Goal: Information Seeking & Learning: Learn about a topic

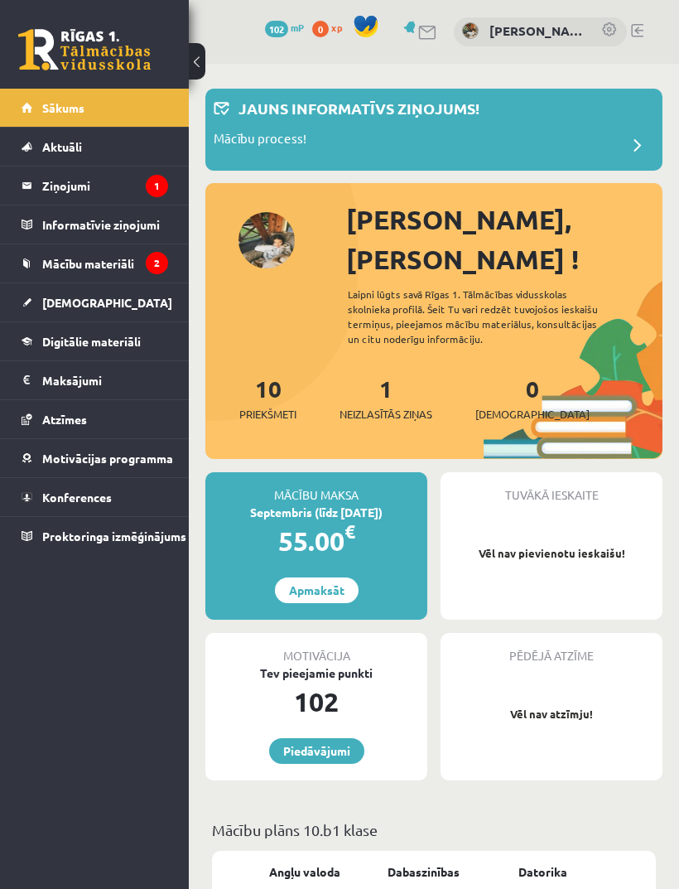
click at [145, 185] on legend "Ziņojumi 1" at bounding box center [105, 185] width 126 height 38
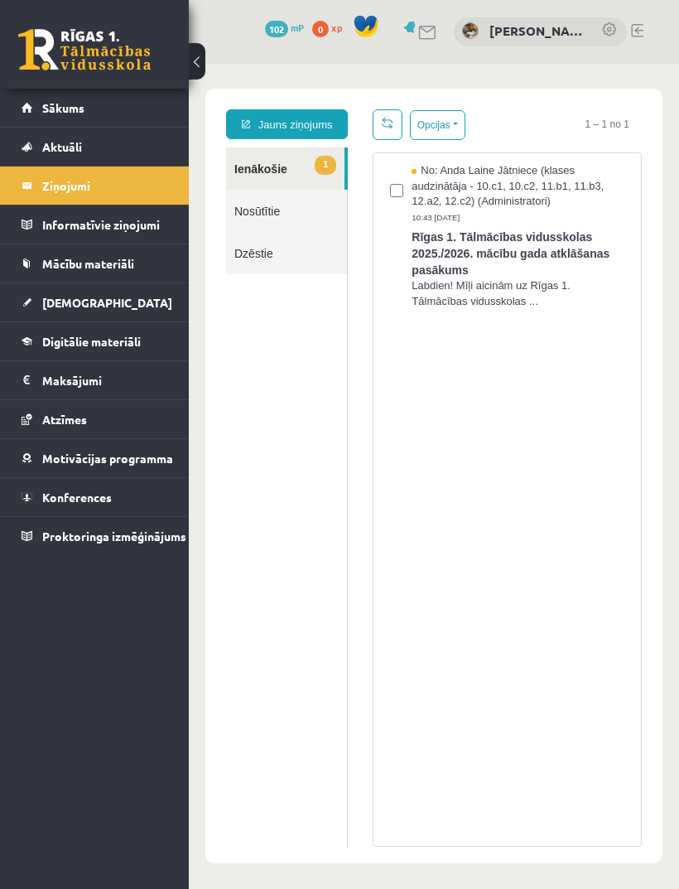
click at [579, 253] on span "Rīgas 1. Tālmācības vidusskolas 2025./2026. mācību gada atklāšanas pasākums" at bounding box center [518, 251] width 213 height 54
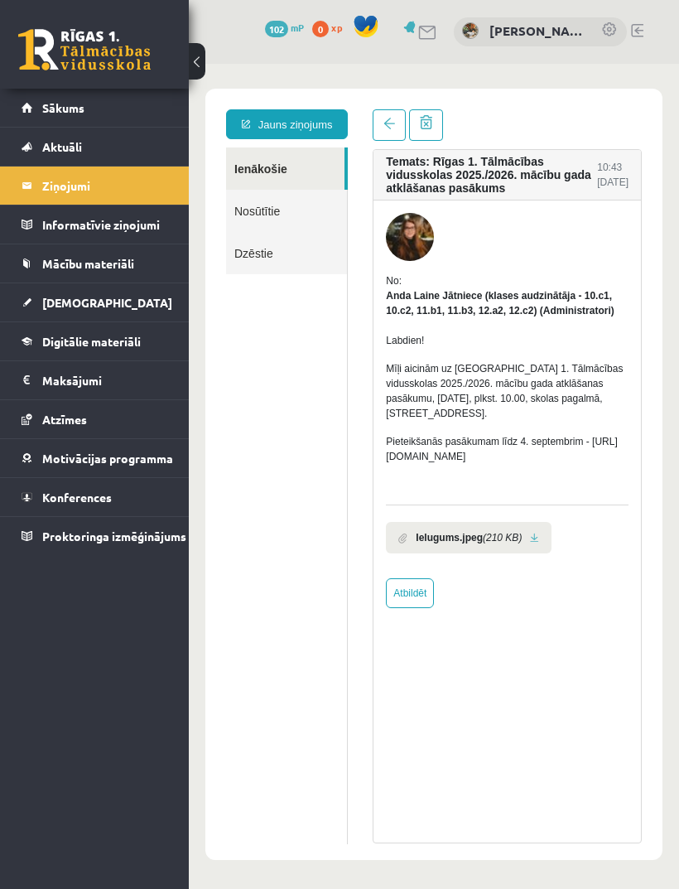
click at [532, 421] on p "Mīļi aicinām uz Rīgas 1. Tālmācības vidusskolas 2025./2026. mācību gada atklāša…" at bounding box center [507, 391] width 243 height 60
click at [22, 105] on link "Sākums" at bounding box center [95, 108] width 147 height 38
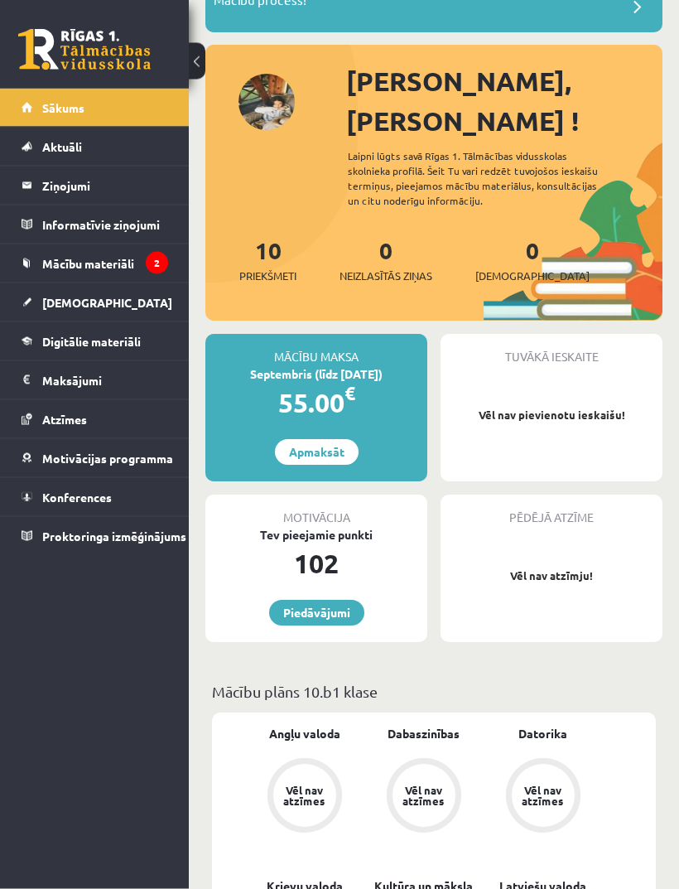
scroll to position [138, 0]
click at [42, 194] on legend "Ziņojumi 0" at bounding box center [105, 185] width 126 height 38
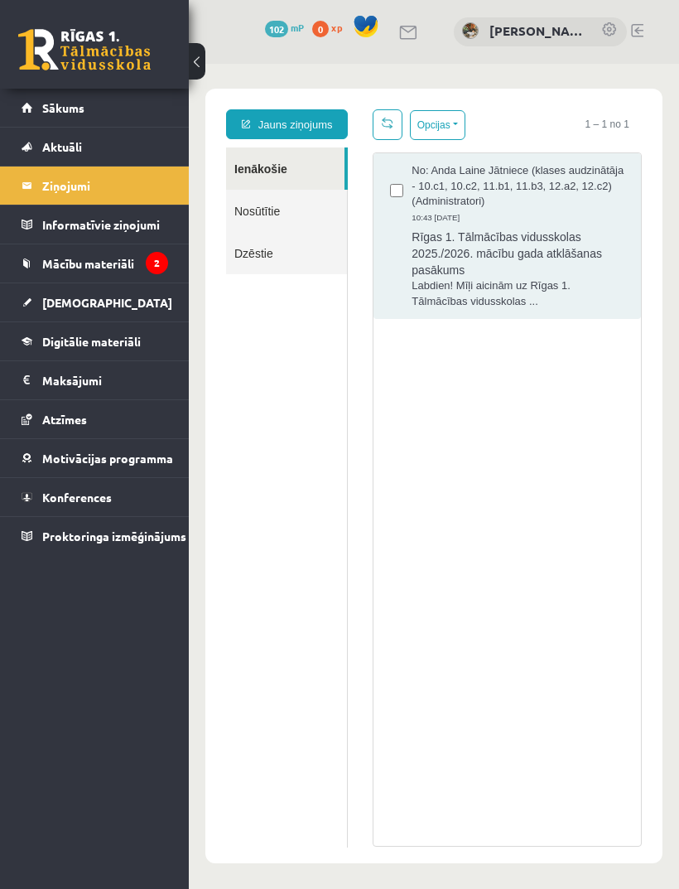
click at [598, 298] on span "Labdien! Mīļi aicinām uz Rīgas 1. Tālmācības vidusskolas ..." at bounding box center [518, 293] width 213 height 31
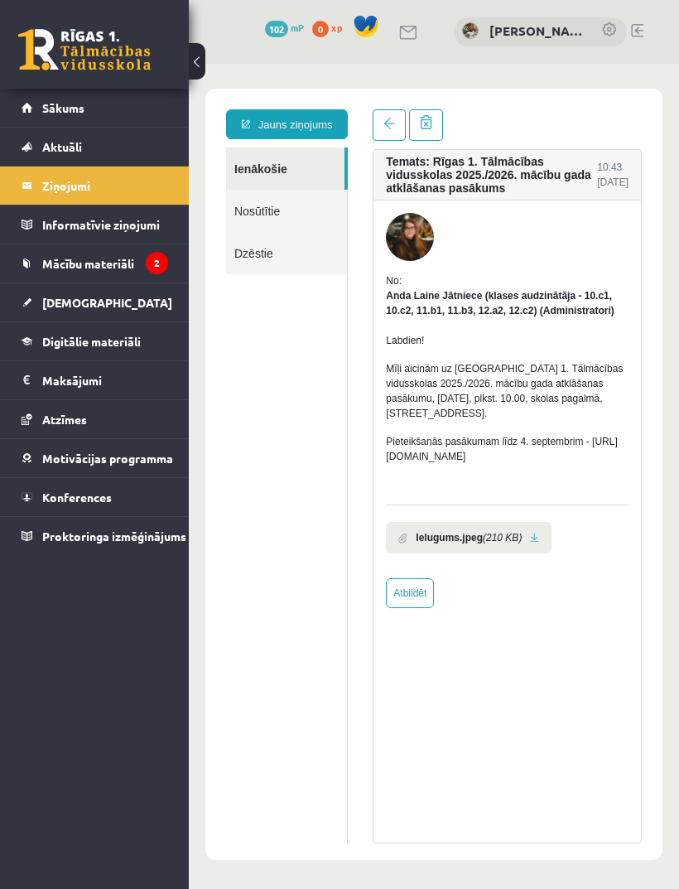
click at [478, 545] on b "Ielugums.jpeg" at bounding box center [449, 537] width 67 height 15
click at [531, 553] on li "Ielugums.jpeg (210 KB)" at bounding box center [469, 537] width 166 height 31
click at [539, 543] on link at bounding box center [534, 538] width 9 height 11
click at [41, 248] on link "Mācību materiāli" at bounding box center [95, 263] width 147 height 38
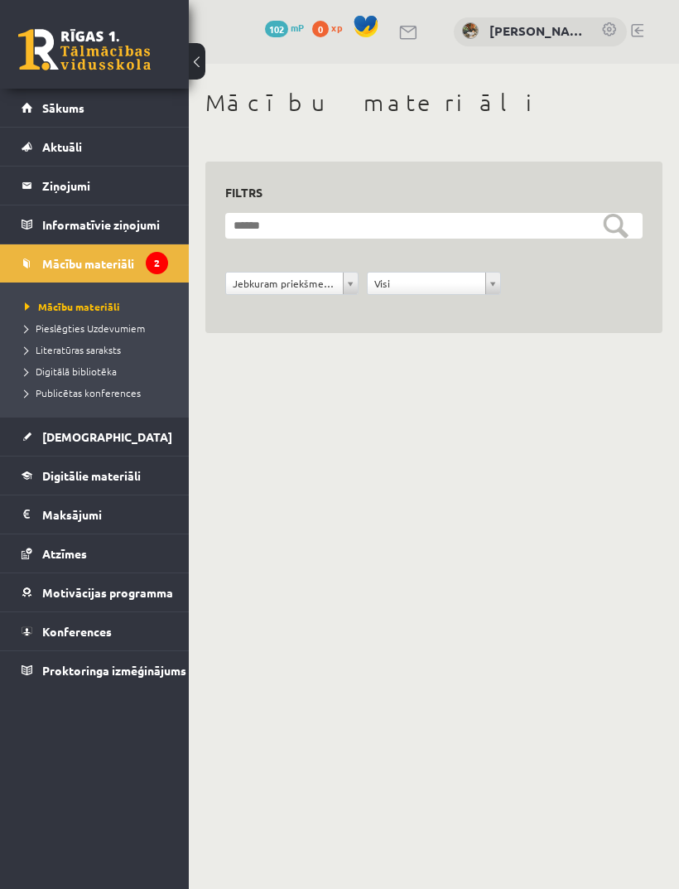
click at [46, 329] on span "Pieslēgties Uzdevumiem" at bounding box center [85, 327] width 120 height 13
click at [51, 347] on span "Literatūras saraksts" at bounding box center [73, 349] width 96 height 13
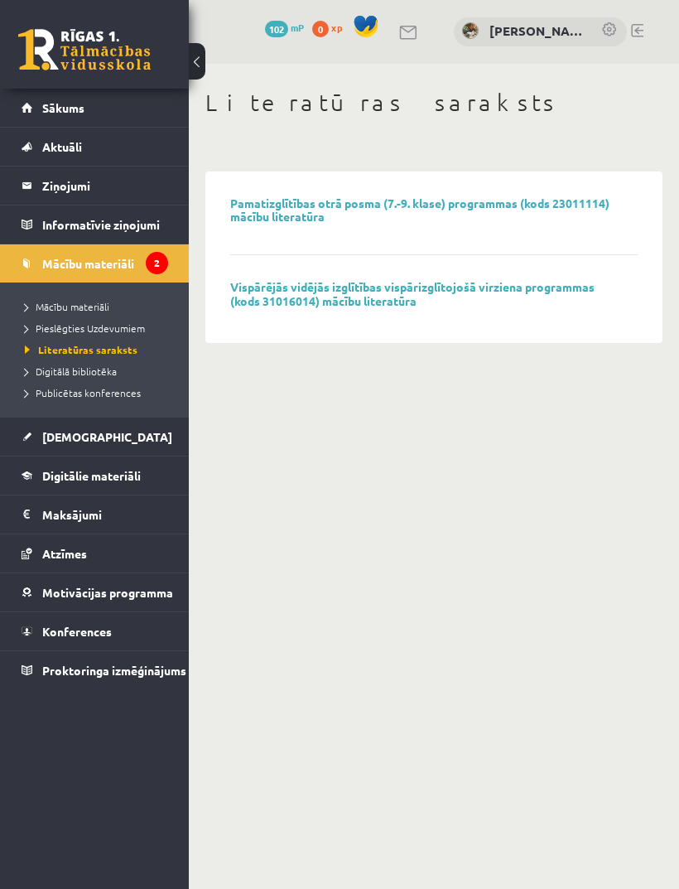
click at [56, 373] on span "Digitālā bibliotēka" at bounding box center [71, 370] width 92 height 13
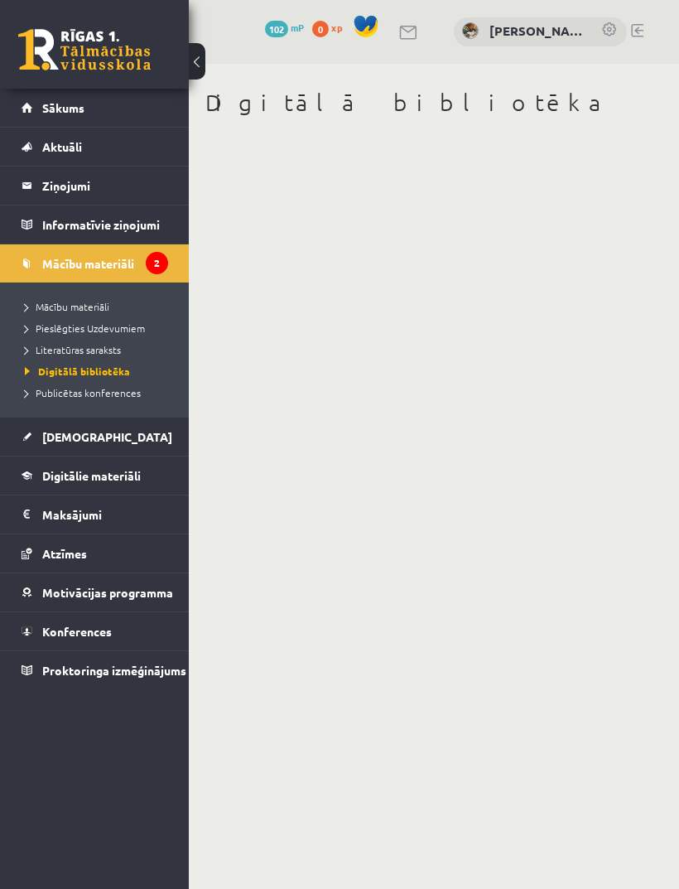
click at [56, 396] on span "Publicētas konferences" at bounding box center [83, 392] width 116 height 13
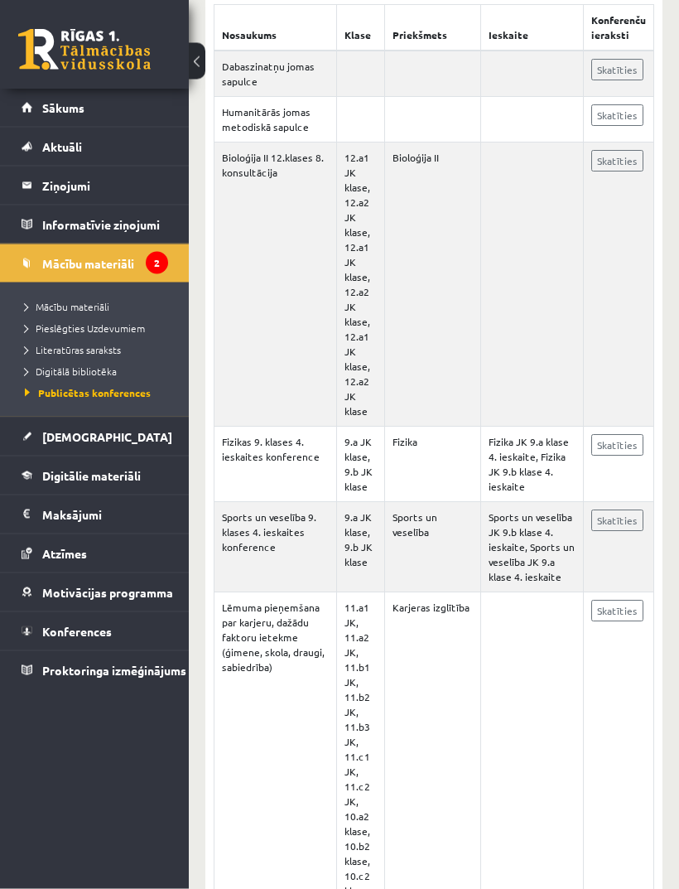
scroll to position [359, 0]
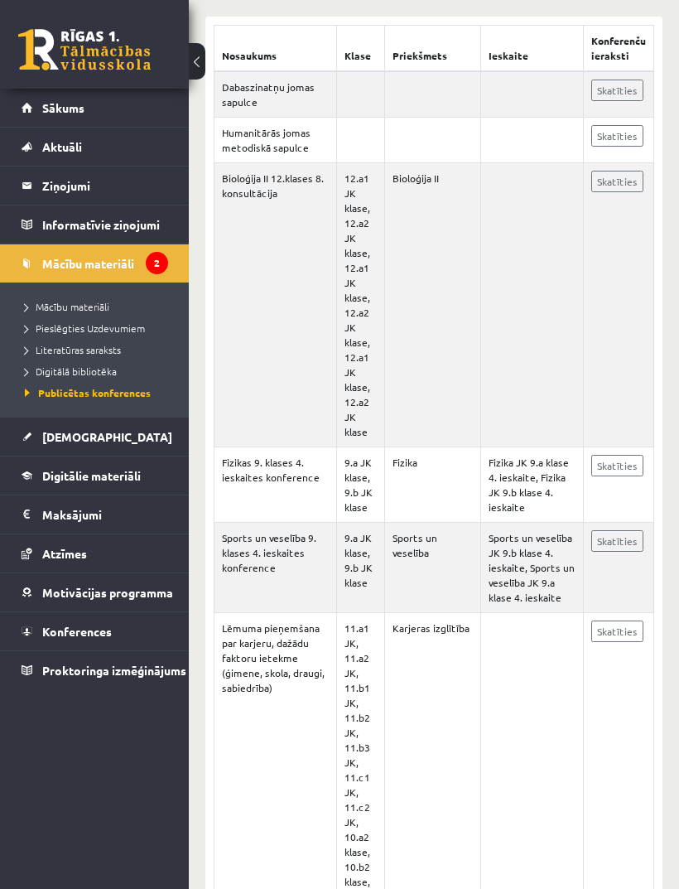
click at [628, 620] on link "Skatīties" at bounding box center [617, 631] width 52 height 22
click at [62, 266] on span "Mācību materiāli" at bounding box center [88, 263] width 92 height 15
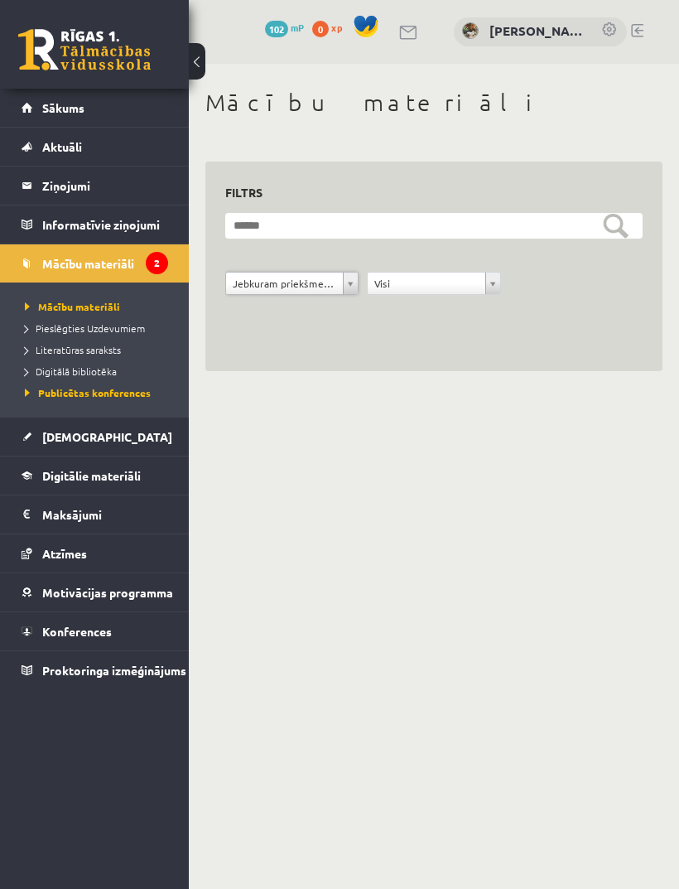
click at [64, 251] on link "Mācību materiāli" at bounding box center [95, 263] width 147 height 38
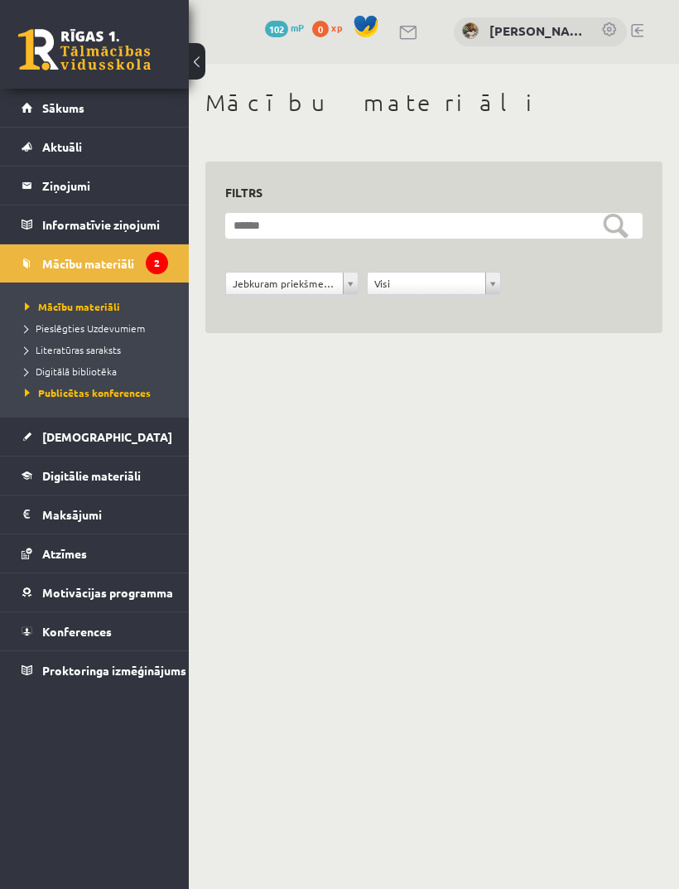
click at [55, 263] on span "Mācību materiāli" at bounding box center [88, 263] width 92 height 15
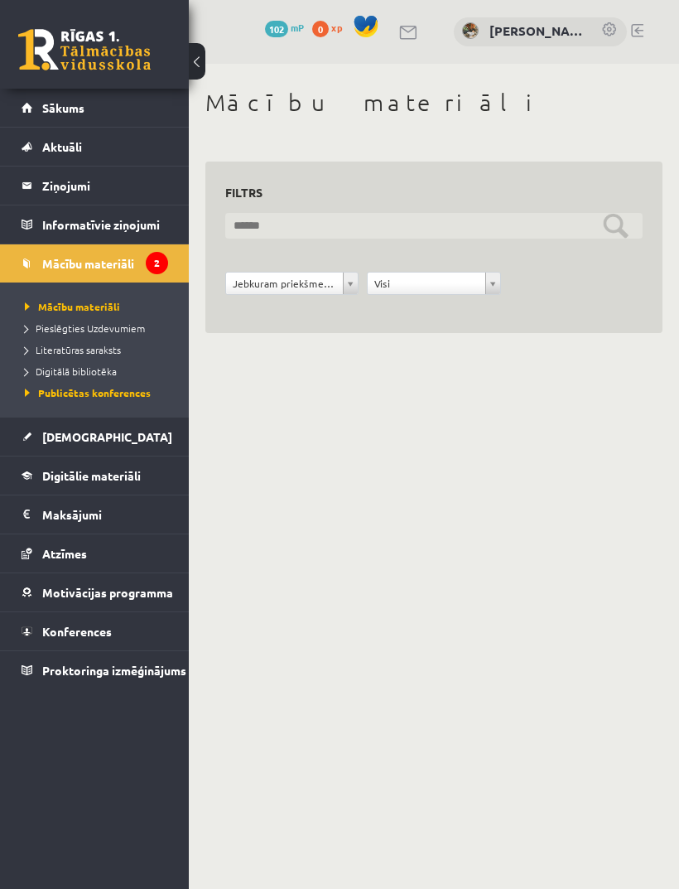
click at [618, 229] on input "text" at bounding box center [433, 226] width 417 height 26
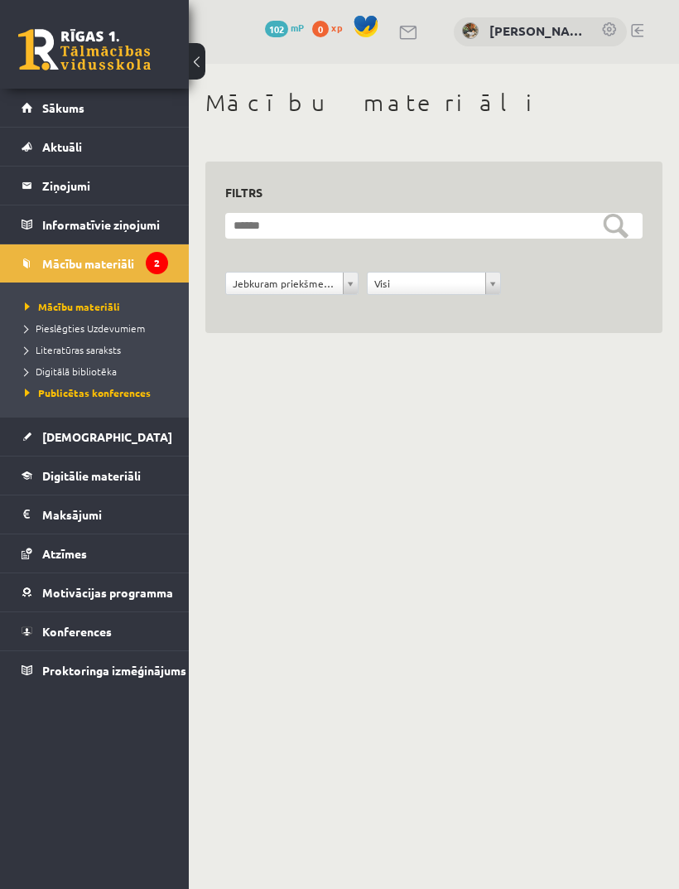
click at [580, 486] on body "0 Dāvanas 102 mP 0 xp Darja Degtjarjova Sākums Aktuāli Kā mācīties eSKOLĀ Konta…" at bounding box center [339, 444] width 679 height 889
click at [52, 272] on link "Mācību materiāli" at bounding box center [95, 263] width 147 height 38
click at [51, 261] on span "Mācību materiāli" at bounding box center [88, 263] width 92 height 15
click at [65, 306] on span "Mācību materiāli" at bounding box center [72, 306] width 95 height 13
click at [61, 330] on span "Pieslēgties Uzdevumiem" at bounding box center [85, 327] width 120 height 13
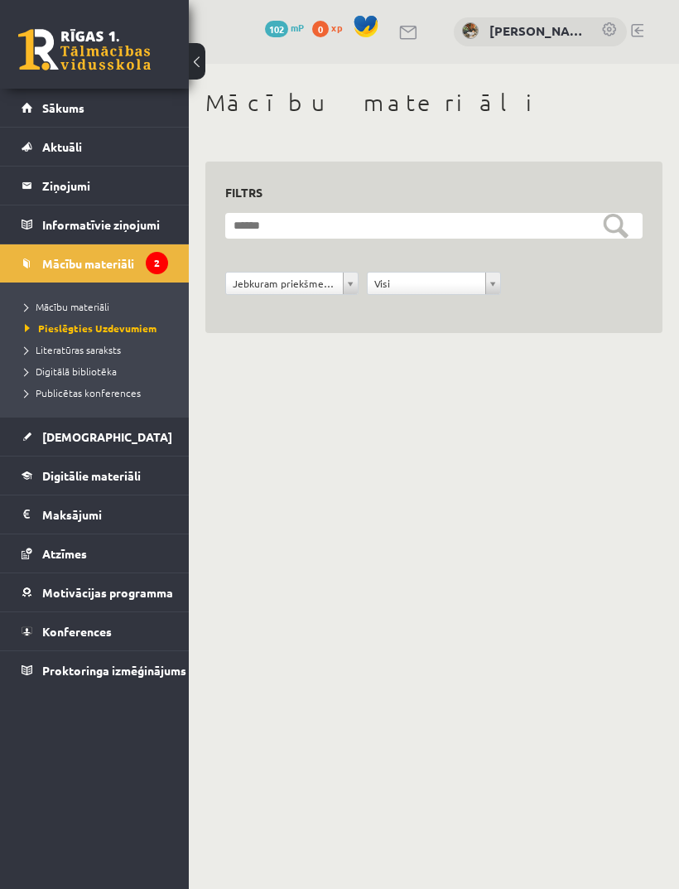
click at [53, 347] on span "Literatūras saraksts" at bounding box center [73, 349] width 96 height 13
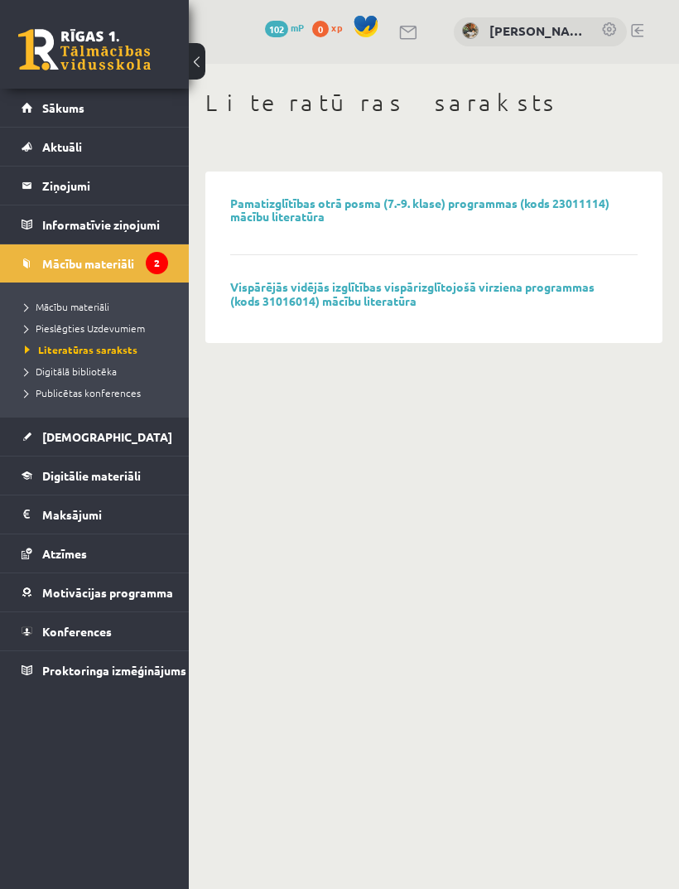
click at [51, 323] on span "Pieslēgties Uzdevumiem" at bounding box center [85, 327] width 120 height 13
click at [55, 328] on span "Pieslēgties Uzdevumiem" at bounding box center [91, 327] width 132 height 13
click at [94, 120] on link "Sākums" at bounding box center [95, 108] width 147 height 38
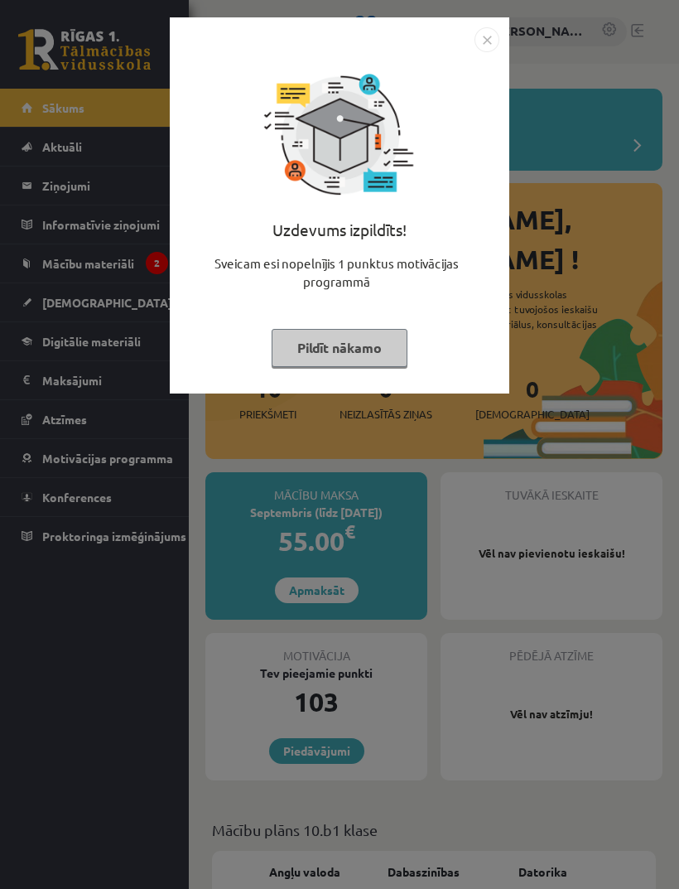
click at [494, 31] on img "Close" at bounding box center [487, 39] width 25 height 25
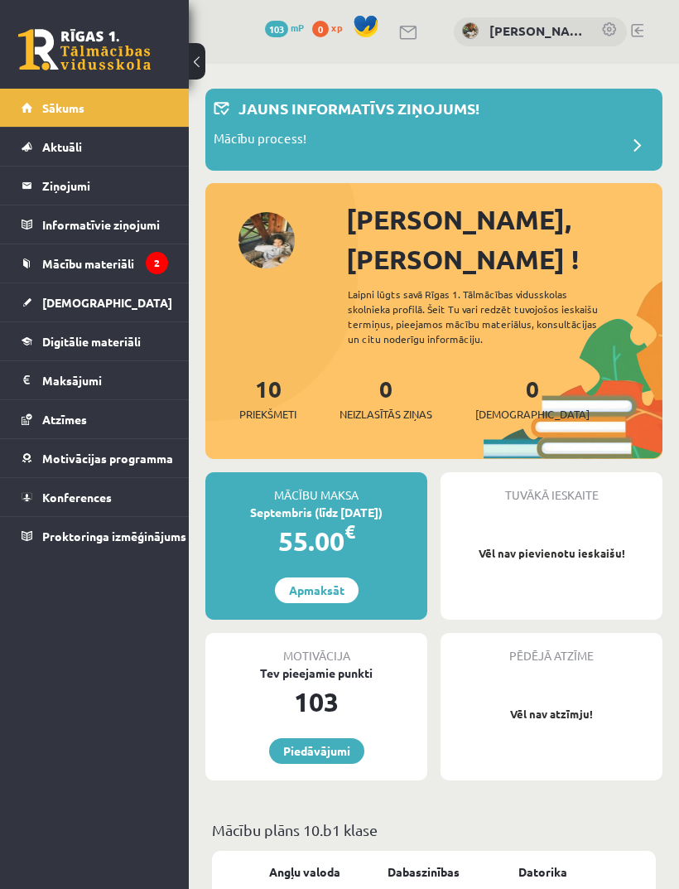
click at [131, 256] on span "Mācību materiāli" at bounding box center [88, 263] width 92 height 15
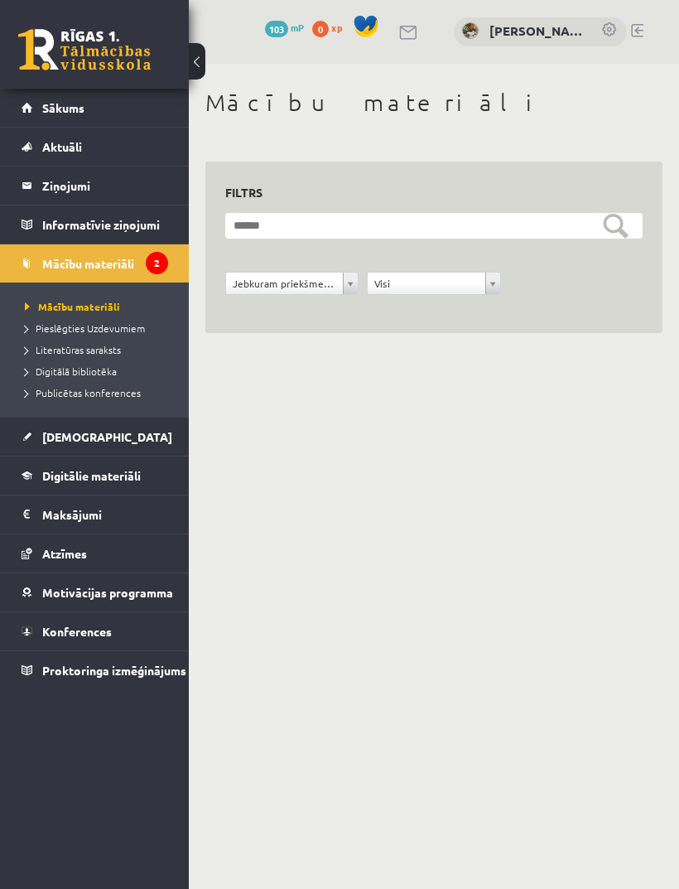
click at [71, 369] on span "Digitālā bibliotēka" at bounding box center [71, 370] width 92 height 13
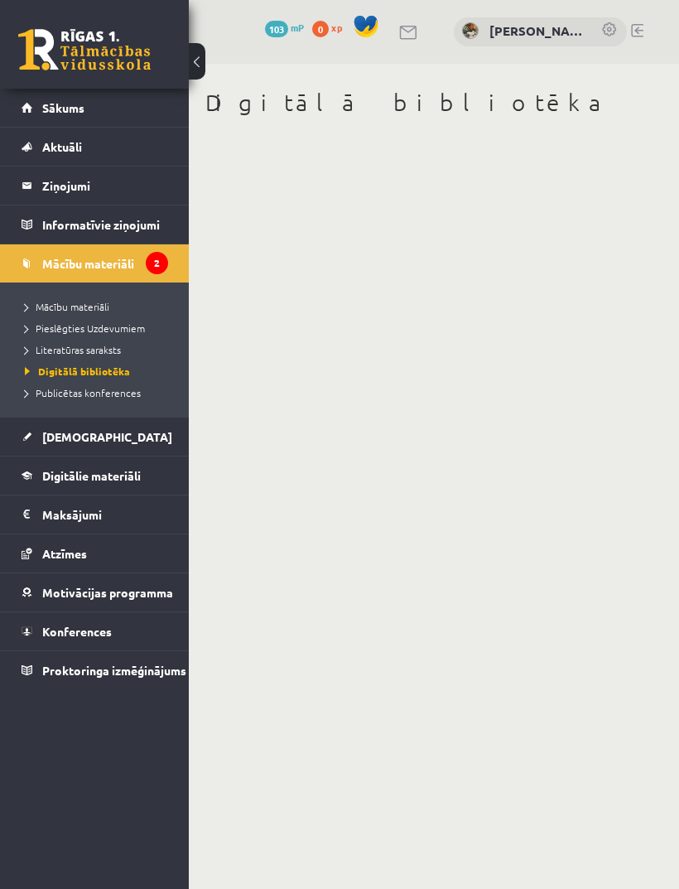
click at [94, 391] on span "Publicētas konferences" at bounding box center [83, 392] width 116 height 13
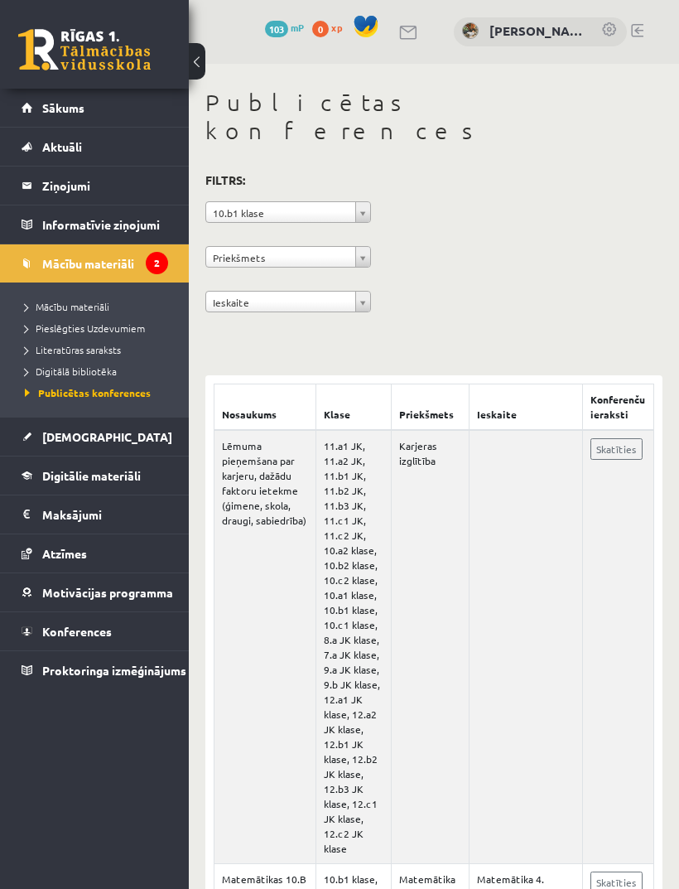
click at [54, 310] on span "Mācību materiāli" at bounding box center [67, 306] width 84 height 13
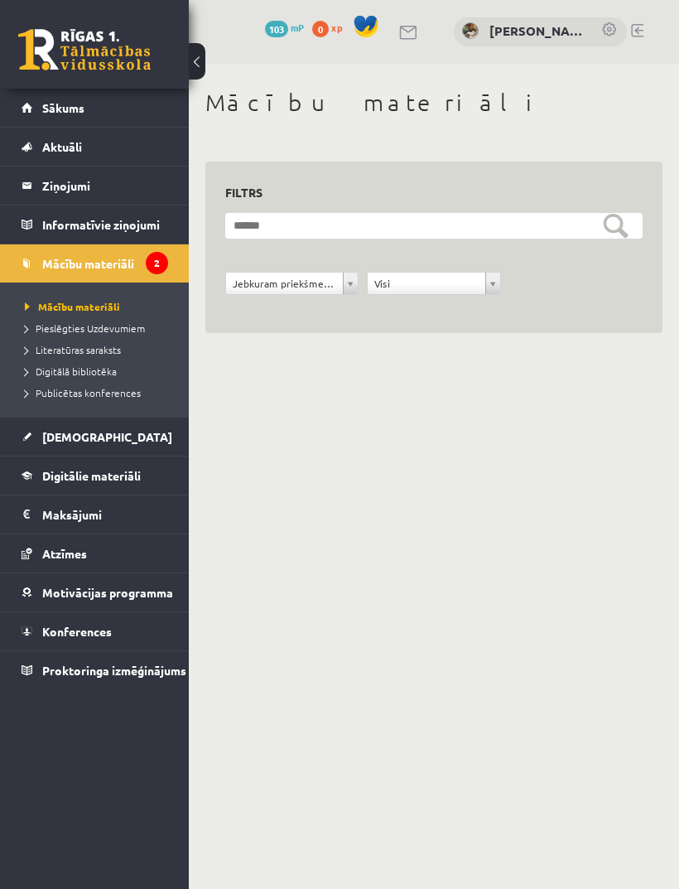
click at [63, 330] on span "Pieslēgties Uzdevumiem" at bounding box center [85, 327] width 120 height 13
click at [53, 115] on link "Sākums" at bounding box center [95, 108] width 147 height 38
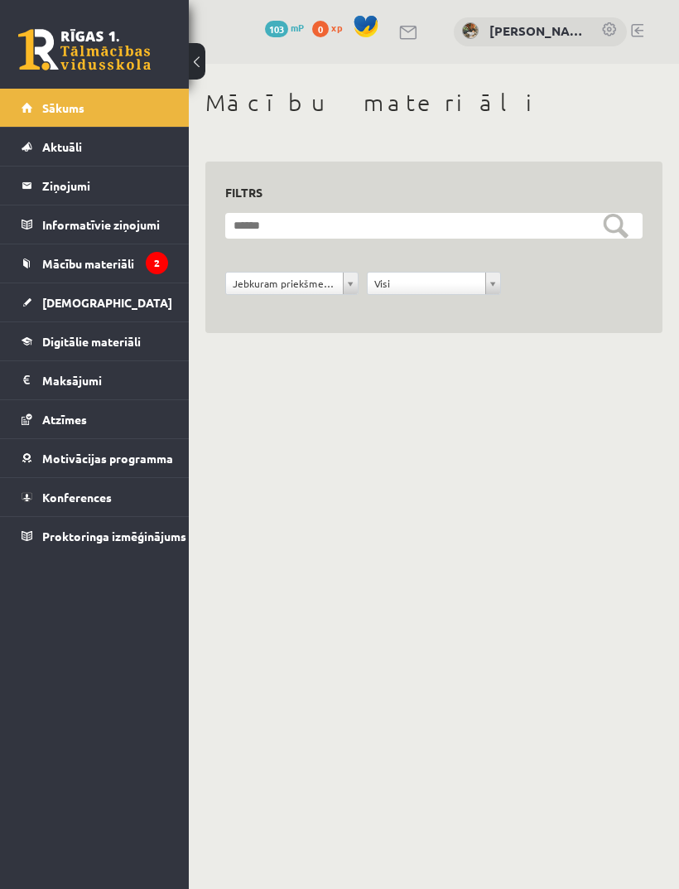
click at [38, 116] on link "Sākums" at bounding box center [95, 108] width 147 height 38
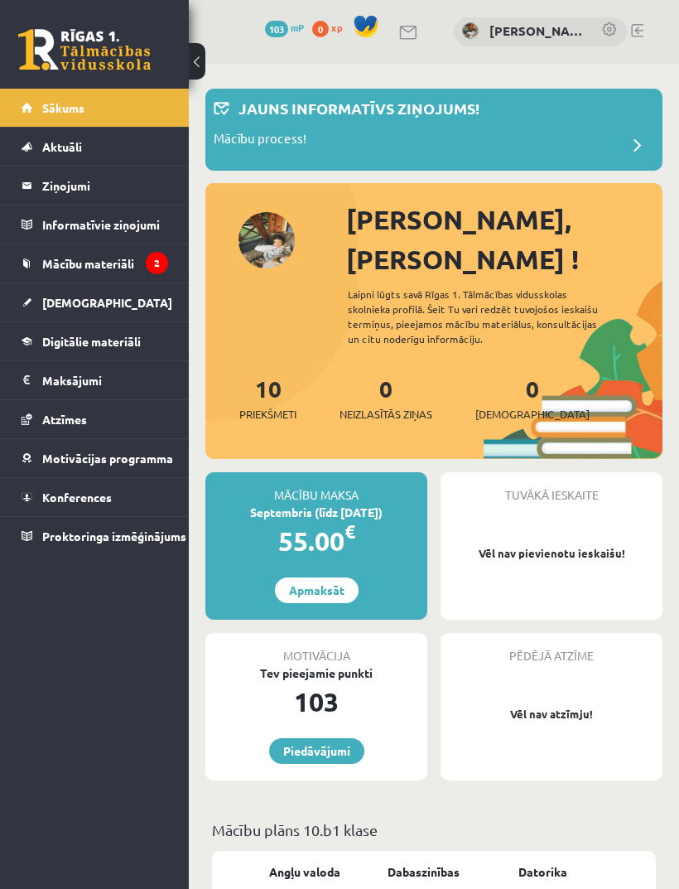
click at [614, 128] on div "Jauns informatīvs ziņojums!" at bounding box center [434, 113] width 441 height 32
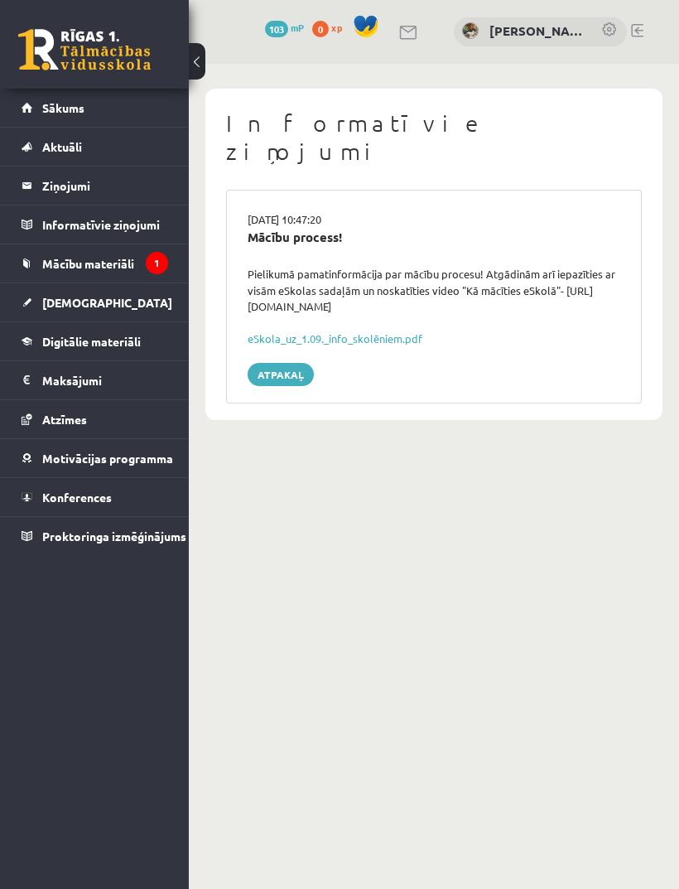
click at [48, 274] on link "Mācību materiāli" at bounding box center [95, 263] width 147 height 38
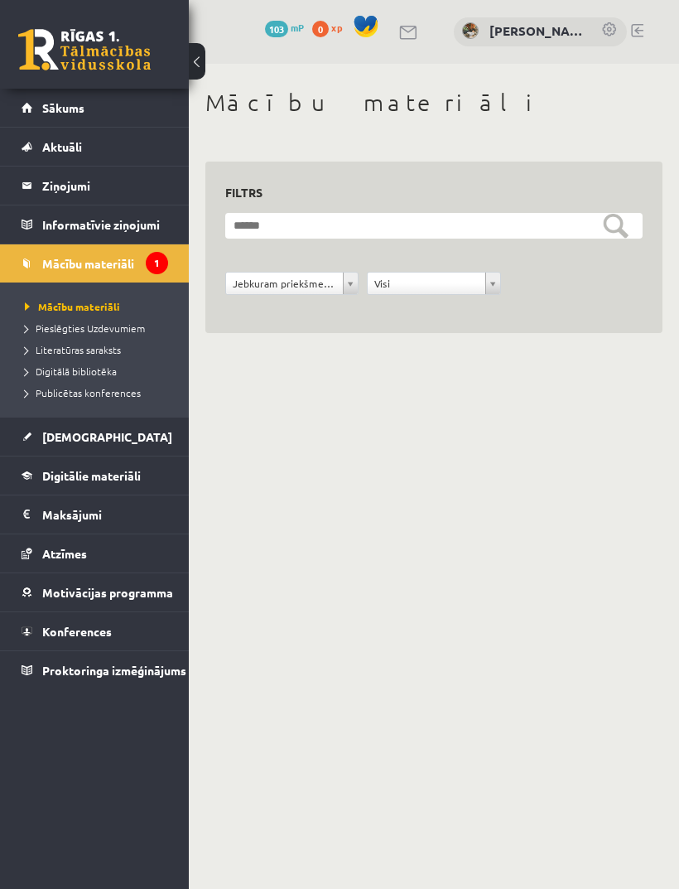
click at [36, 335] on link "Pieslēgties Uzdevumiem" at bounding box center [98, 328] width 147 height 15
click at [48, 111] on span "Sākums" at bounding box center [63, 107] width 42 height 15
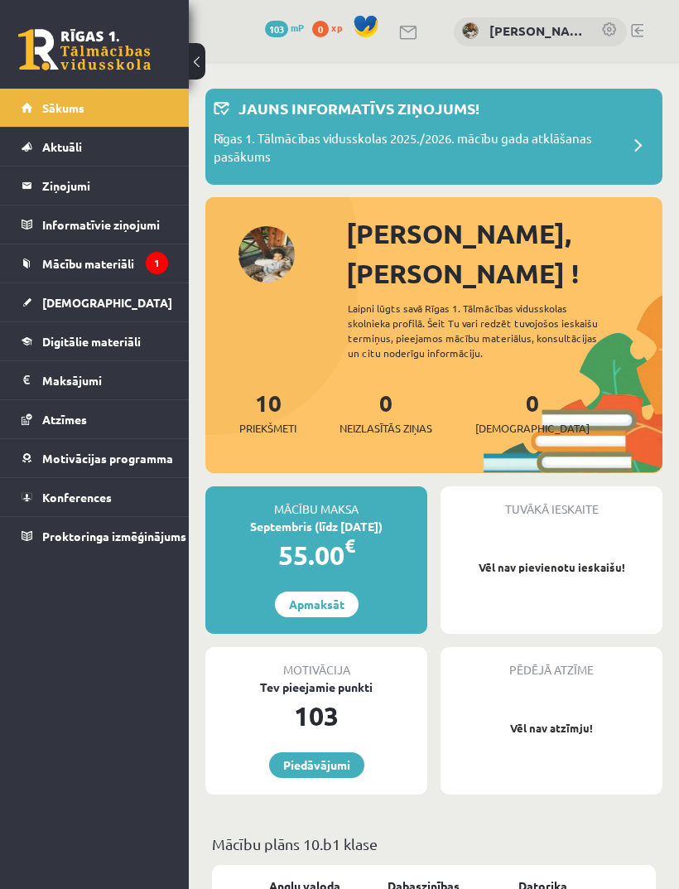
click at [546, 34] on link "[PERSON_NAME]" at bounding box center [537, 31] width 95 height 19
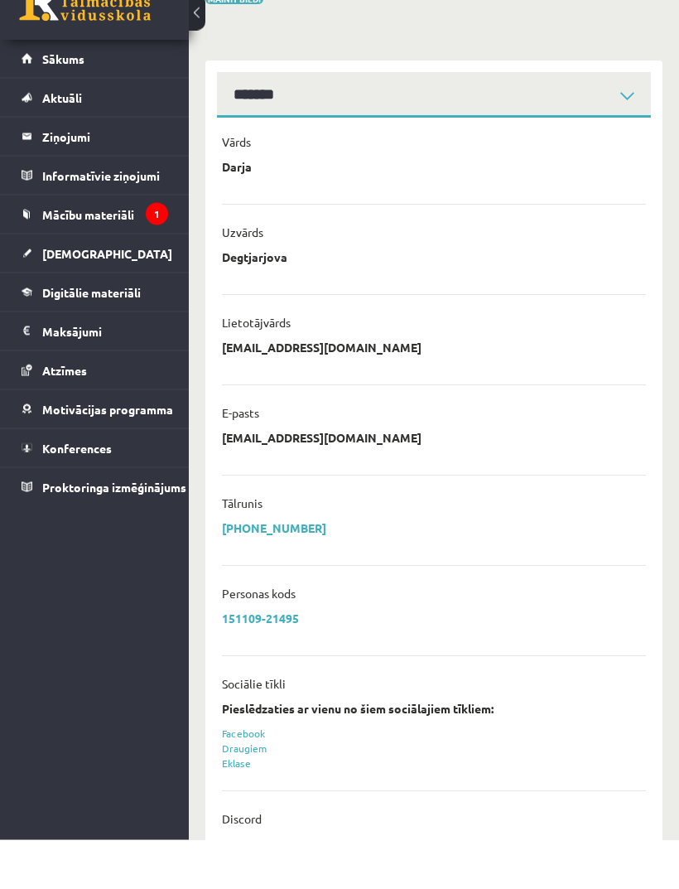
scroll to position [98, 0]
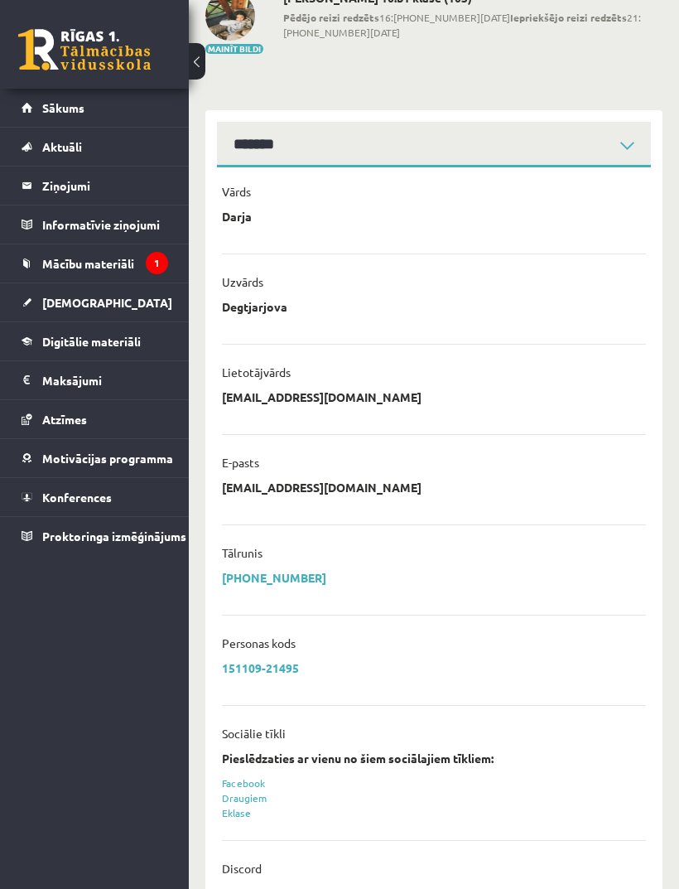
click at [581, 399] on div "**********" at bounding box center [434, 401] width 424 height 25
click at [320, 406] on div "**********" at bounding box center [434, 401] width 424 height 25
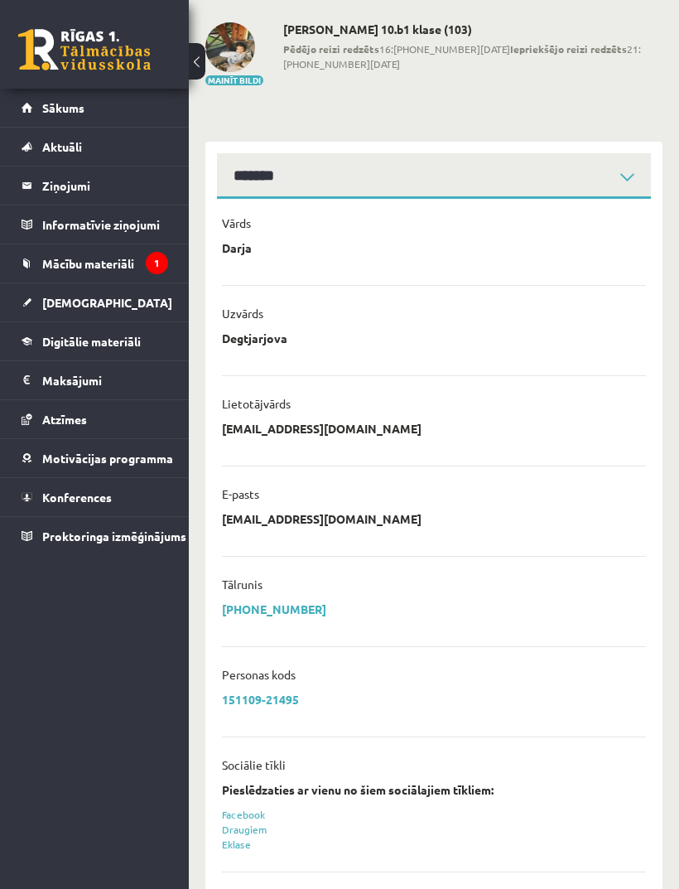
scroll to position [0, 0]
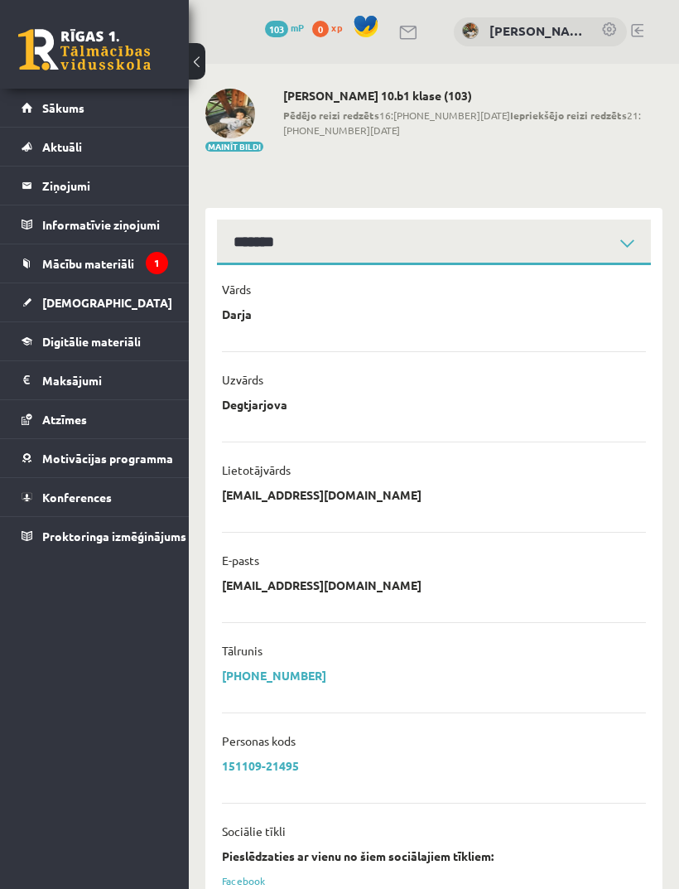
click at [302, 501] on p "[EMAIL_ADDRESS][DOMAIN_NAME]" at bounding box center [322, 494] width 200 height 15
click at [291, 510] on div "**********" at bounding box center [434, 499] width 424 height 25
click at [379, 400] on div "**********" at bounding box center [434, 409] width 424 height 25
click at [308, 500] on p "daha.degt@gmail.com" at bounding box center [322, 494] width 200 height 15
click at [41, 117] on link "Sākums" at bounding box center [95, 108] width 147 height 38
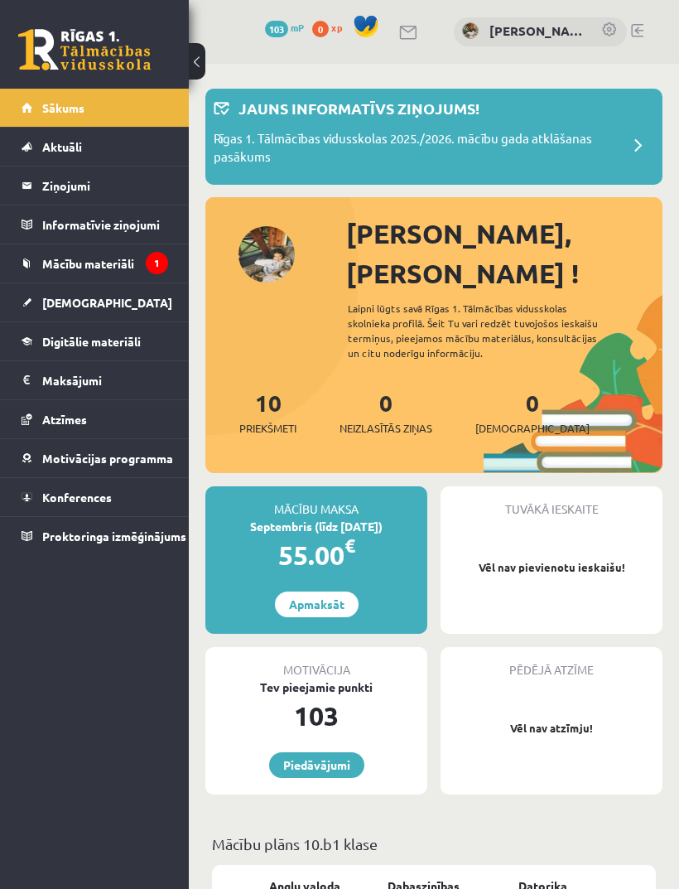
click at [45, 263] on span "Mācību materiāli" at bounding box center [88, 263] width 92 height 15
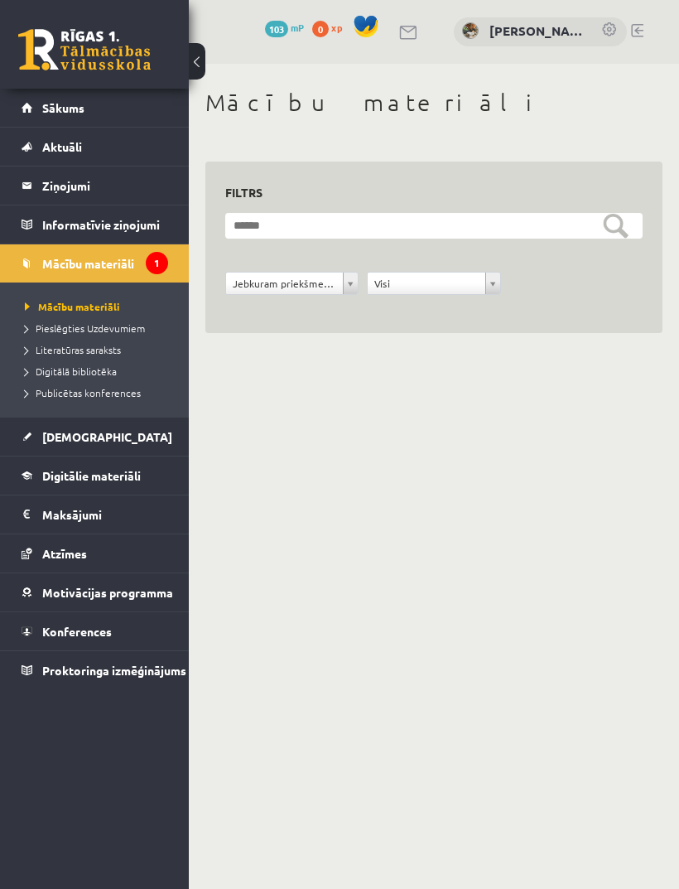
click at [77, 345] on span "Literatūras saraksts" at bounding box center [73, 349] width 96 height 13
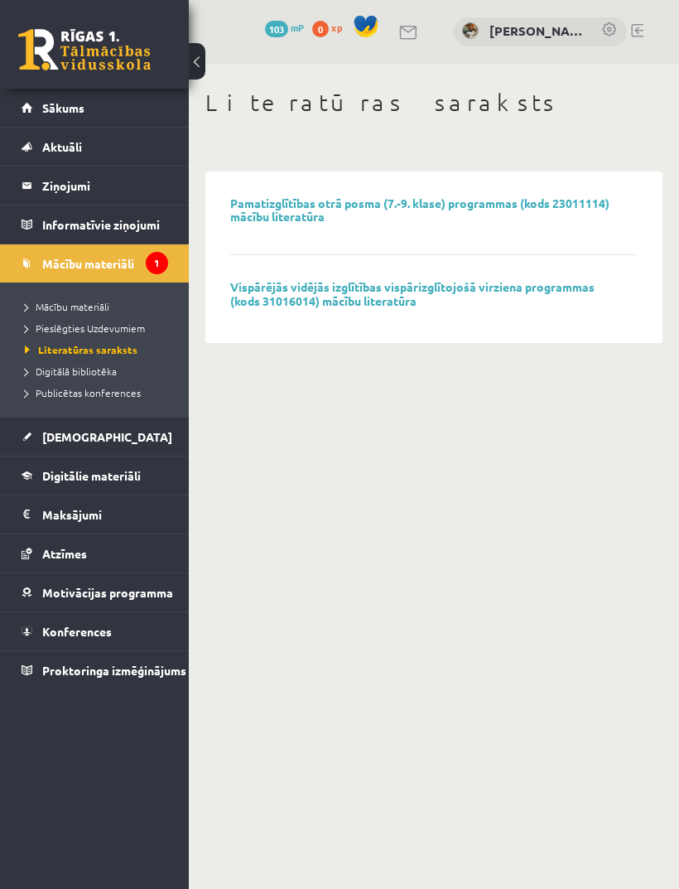
click at [60, 333] on span "Pieslēgties Uzdevumiem" at bounding box center [85, 327] width 120 height 13
click at [105, 369] on span "Digitālā bibliotēka" at bounding box center [71, 370] width 92 height 13
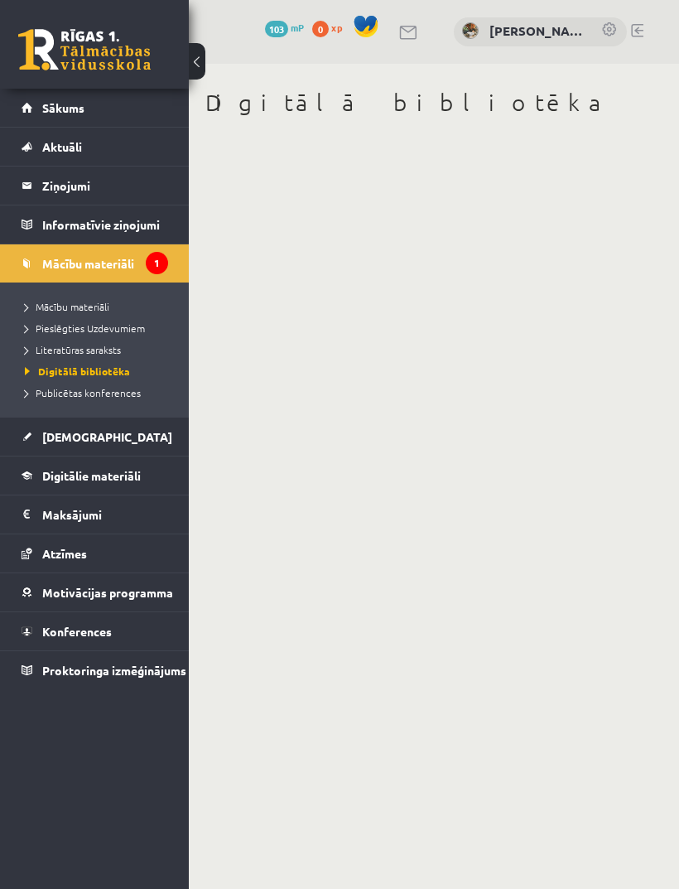
click at [59, 390] on span "Publicētas konferences" at bounding box center [83, 392] width 116 height 13
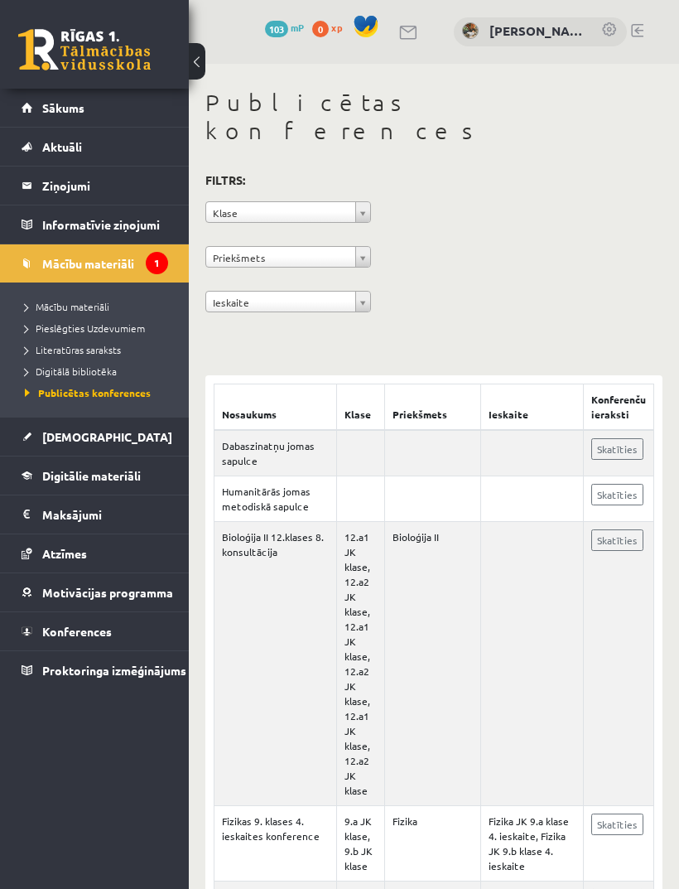
click at [41, 313] on link "Mācību materiāli" at bounding box center [98, 306] width 147 height 15
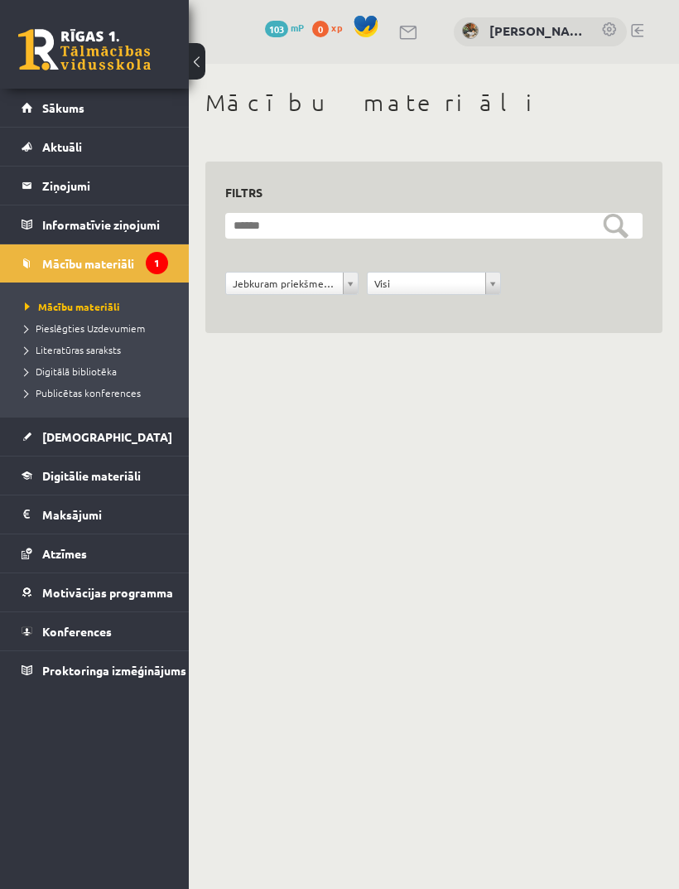
click at [46, 332] on span "Pieslēgties Uzdevumiem" at bounding box center [85, 327] width 120 height 13
click at [41, 235] on link "Informatīvie ziņojumi 1" at bounding box center [95, 224] width 147 height 38
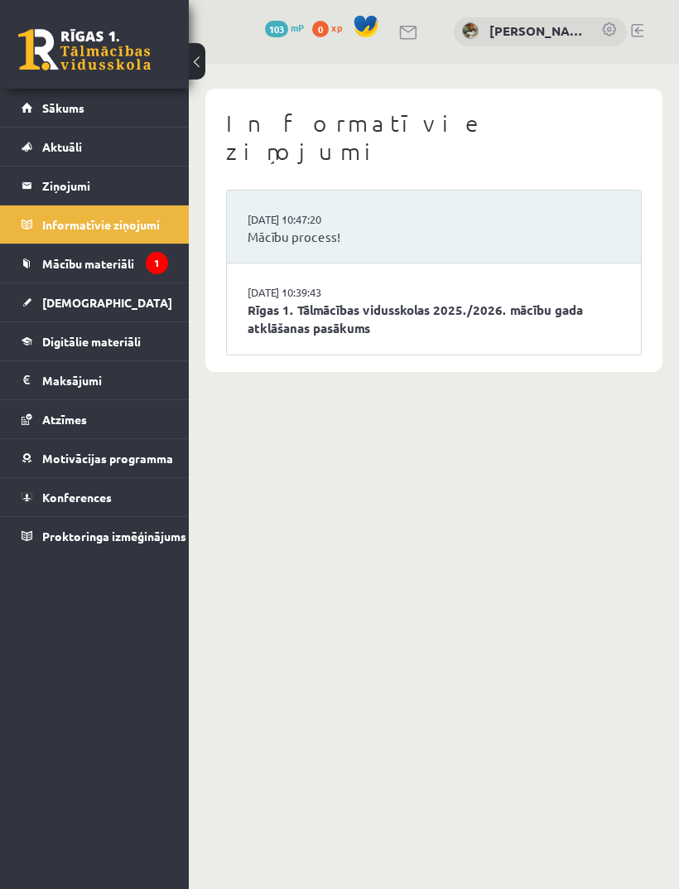
click at [27, 268] on link "Mācību materiāli" at bounding box center [95, 263] width 147 height 38
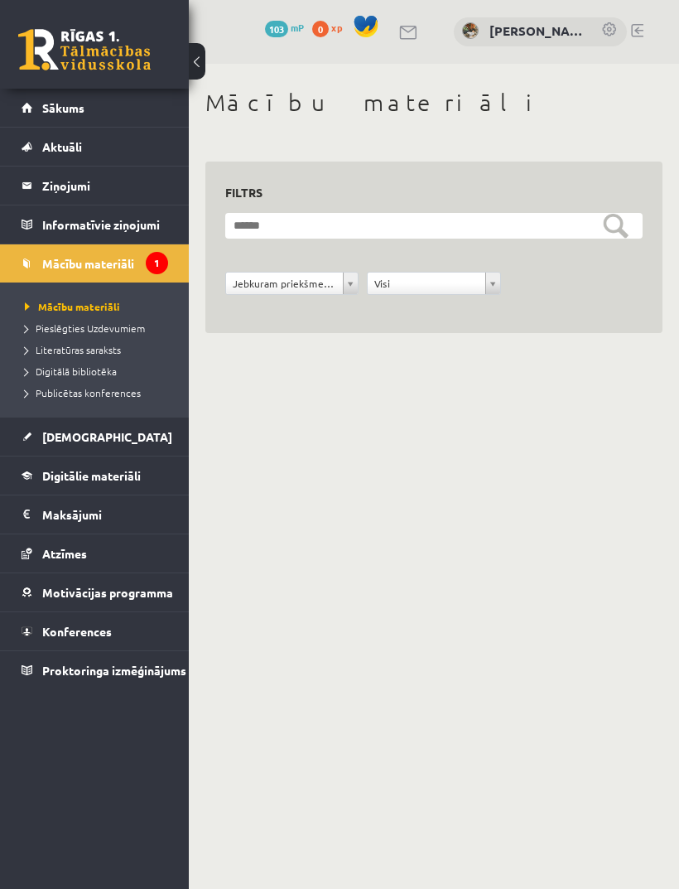
click at [155, 271] on icon "1" at bounding box center [157, 263] width 22 height 22
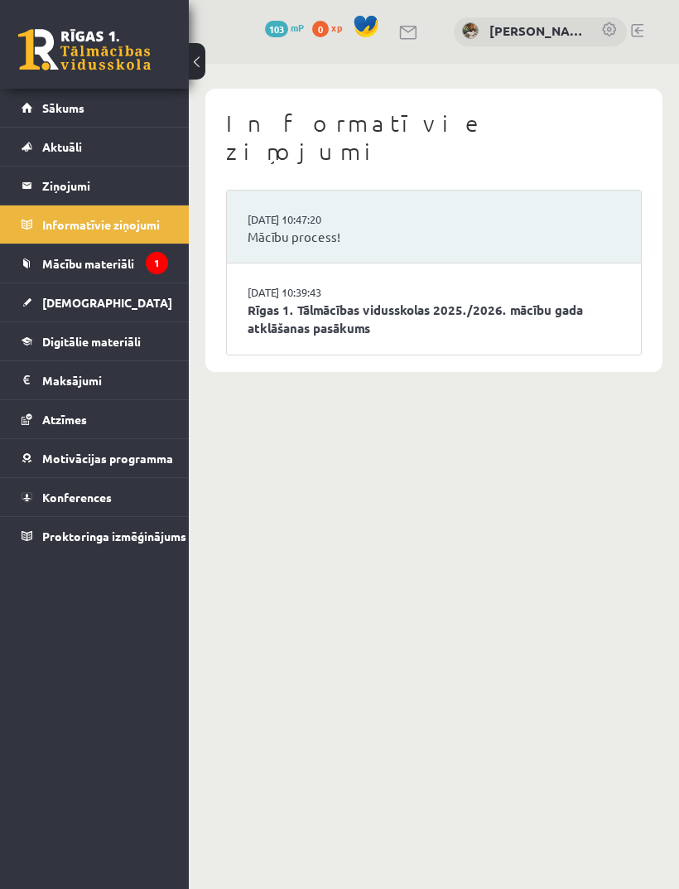
click at [160, 270] on icon "1" at bounding box center [157, 263] width 22 height 22
click at [148, 277] on link "Mācību materiāli" at bounding box center [95, 263] width 147 height 38
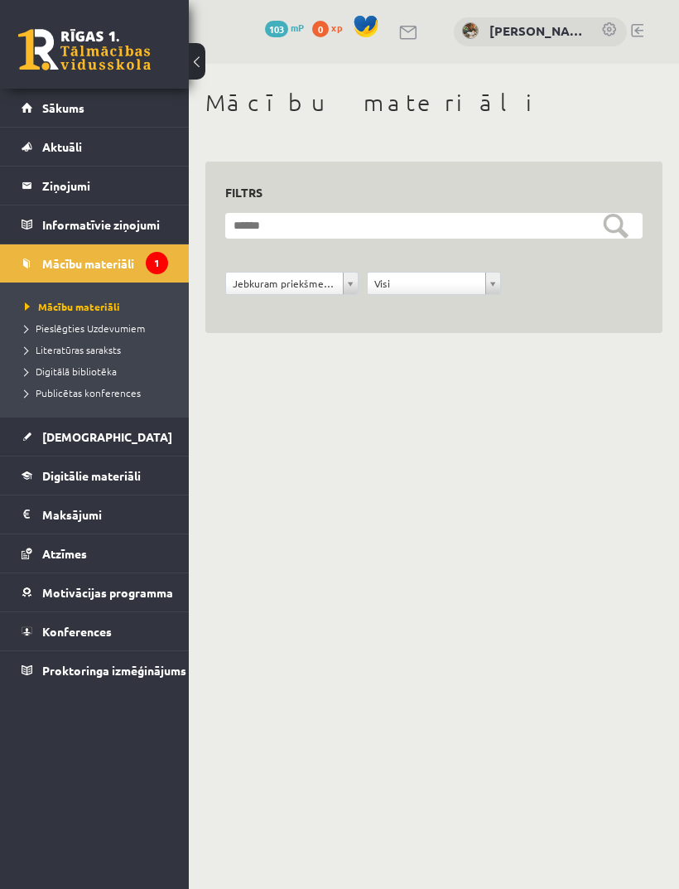
click at [22, 270] on link "Mācību materiāli" at bounding box center [95, 263] width 147 height 38
click at [89, 333] on span "Pieslēgties Uzdevumiem" at bounding box center [85, 327] width 120 height 13
click at [92, 350] on span "Literatūras saraksts" at bounding box center [73, 349] width 96 height 13
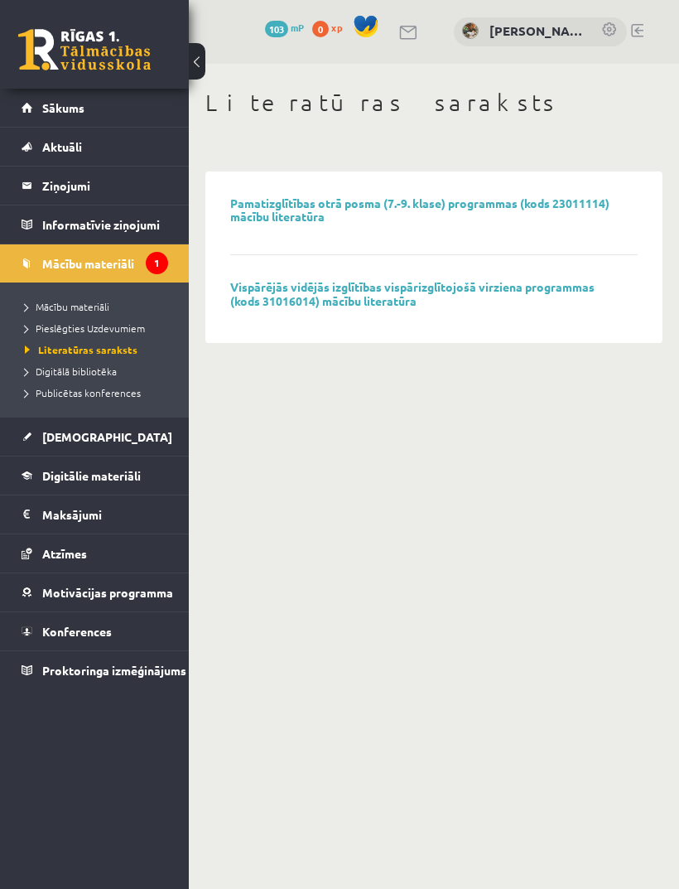
click at [50, 376] on span "Digitālā bibliotēka" at bounding box center [71, 370] width 92 height 13
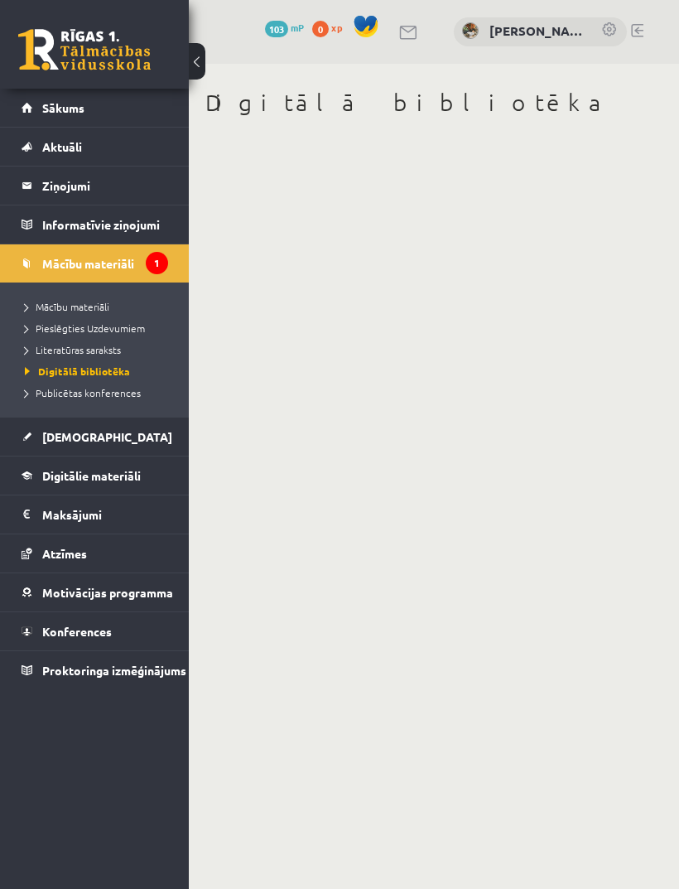
click at [43, 397] on span "Publicētas konferences" at bounding box center [83, 392] width 116 height 13
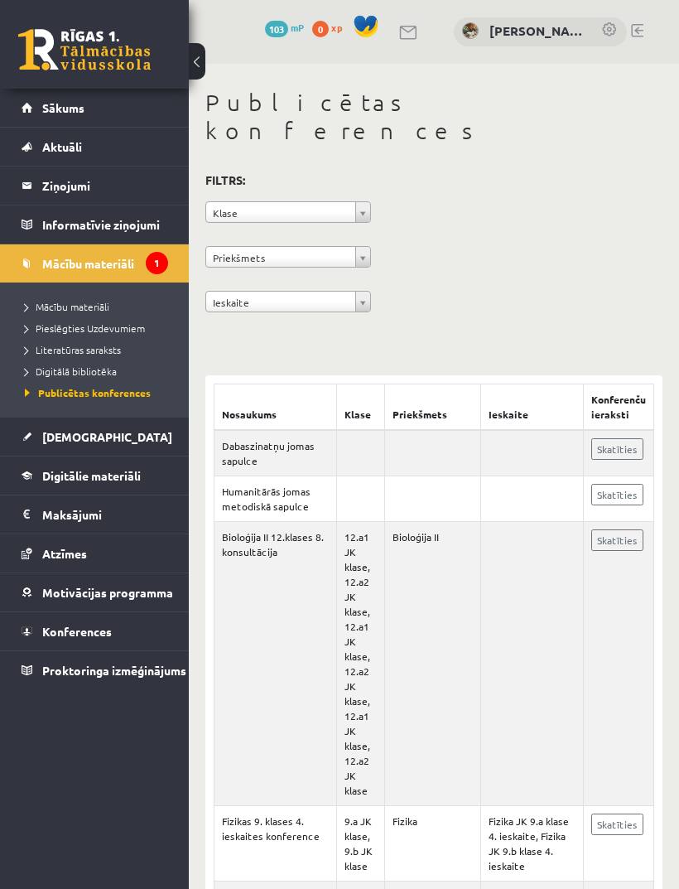
click at [41, 312] on link "Mācību materiāli" at bounding box center [98, 306] width 147 height 15
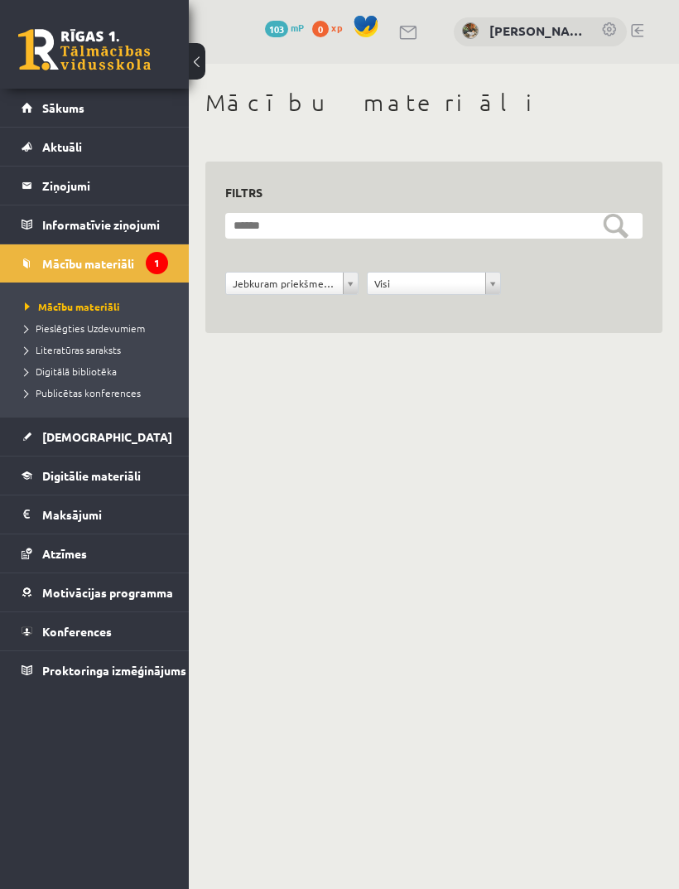
click at [60, 331] on span "Pieslēgties Uzdevumiem" at bounding box center [85, 327] width 120 height 13
click at [40, 353] on span "Literatūras saraksts" at bounding box center [73, 349] width 96 height 13
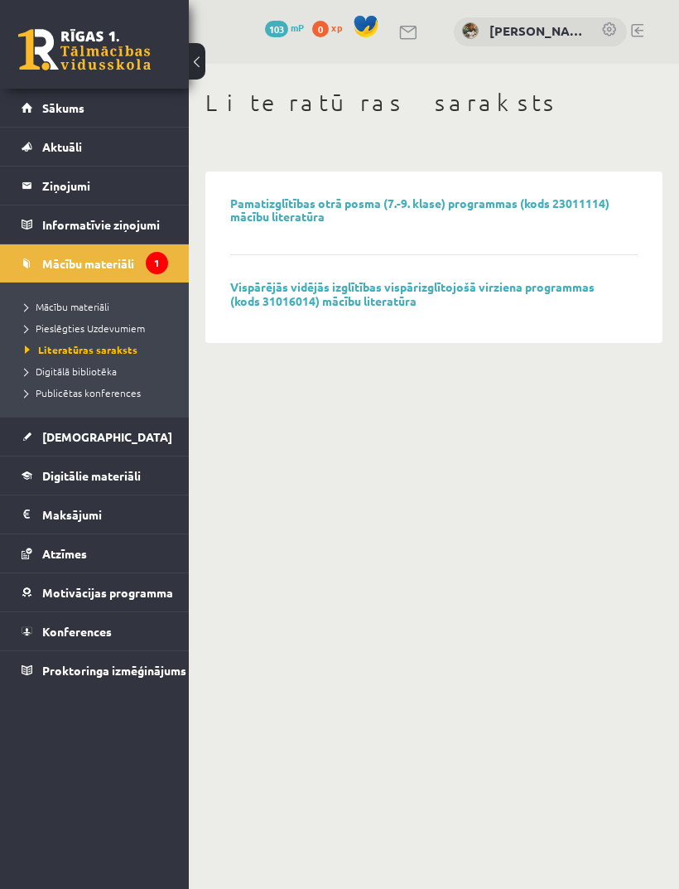
click at [275, 302] on link "Vispārējās vidējās izglītības vispārizglītojošā virziena programmas (kods 31016…" at bounding box center [412, 293] width 364 height 29
click at [40, 374] on span "Digitālā bibliotēka" at bounding box center [71, 370] width 92 height 13
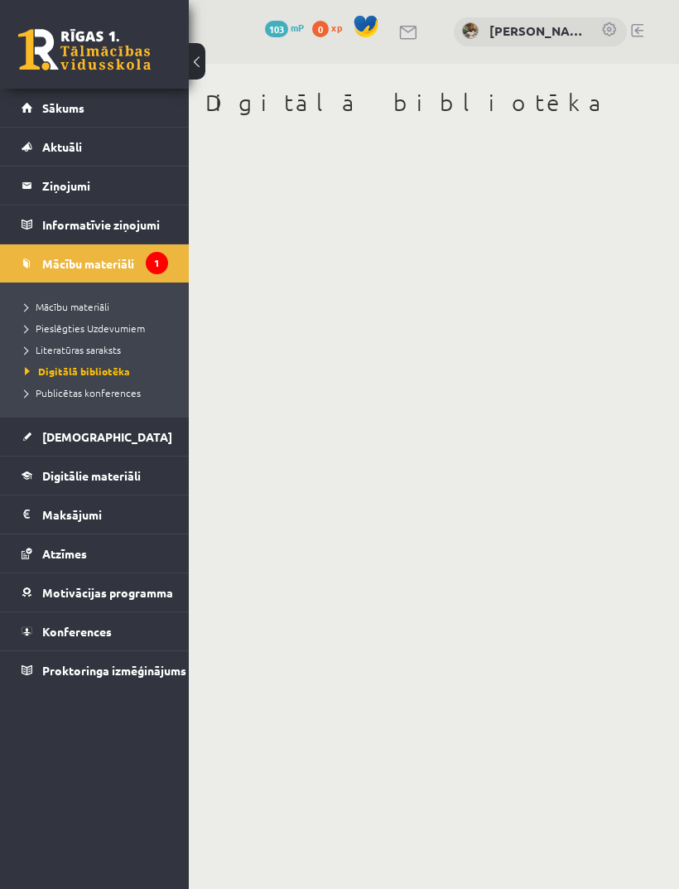
click at [70, 280] on link "Mācību materiāli" at bounding box center [95, 263] width 147 height 38
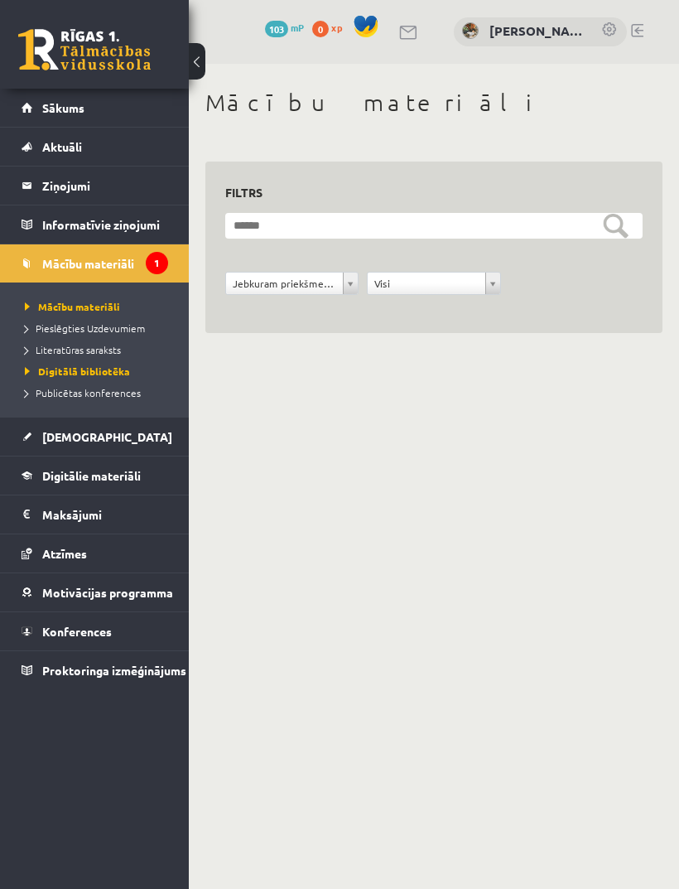
click at [7, 254] on li "Mācību materiāli Mācību materiāli Pieslēgties Uzdevumiem Literatūras saraksts D…" at bounding box center [94, 330] width 189 height 173
click at [139, 266] on link "Mācību materiāli" at bounding box center [95, 263] width 147 height 38
click at [152, 263] on icon "1" at bounding box center [157, 263] width 22 height 22
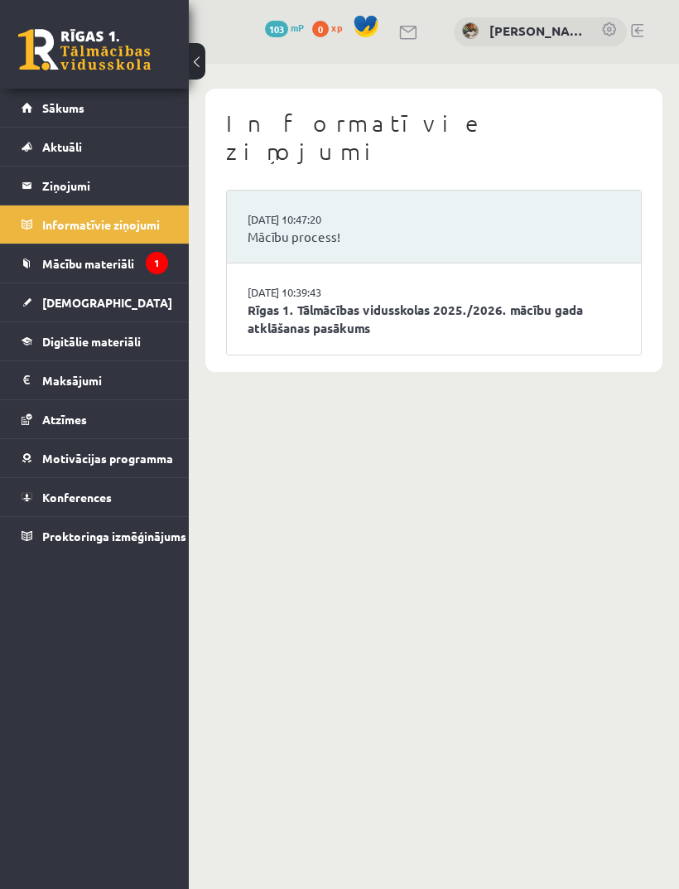
click at [88, 269] on span "Mācību materiāli" at bounding box center [88, 263] width 92 height 15
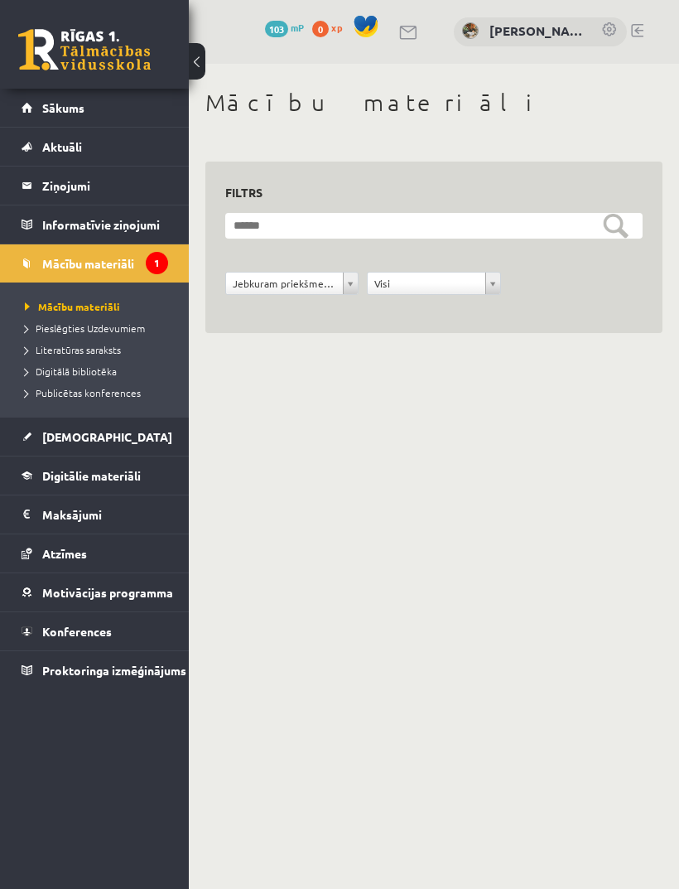
click at [41, 196] on link "Ziņojumi 0" at bounding box center [95, 185] width 147 height 38
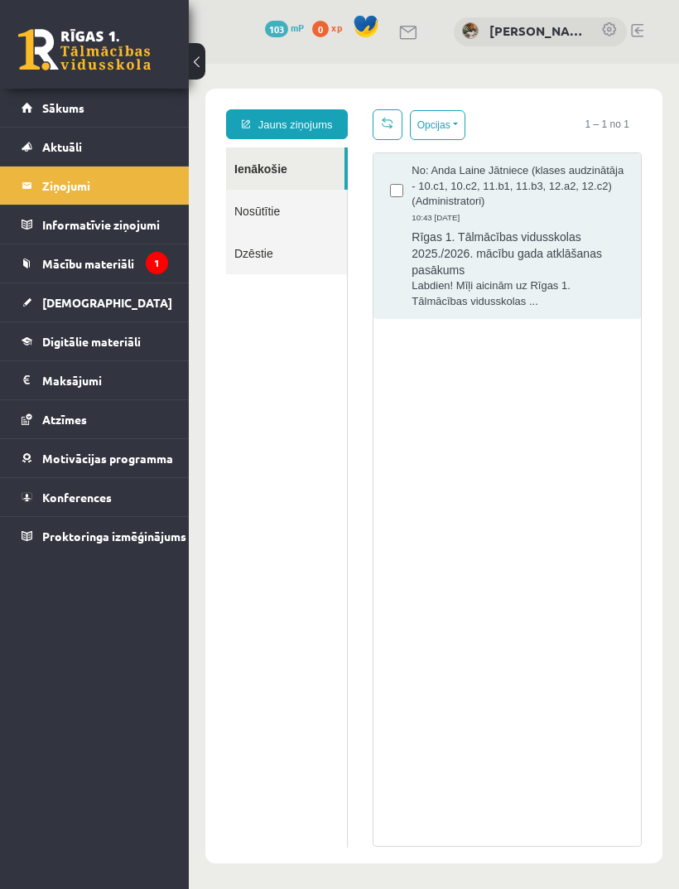
click at [46, 150] on span "Aktuāli" at bounding box center [62, 146] width 40 height 15
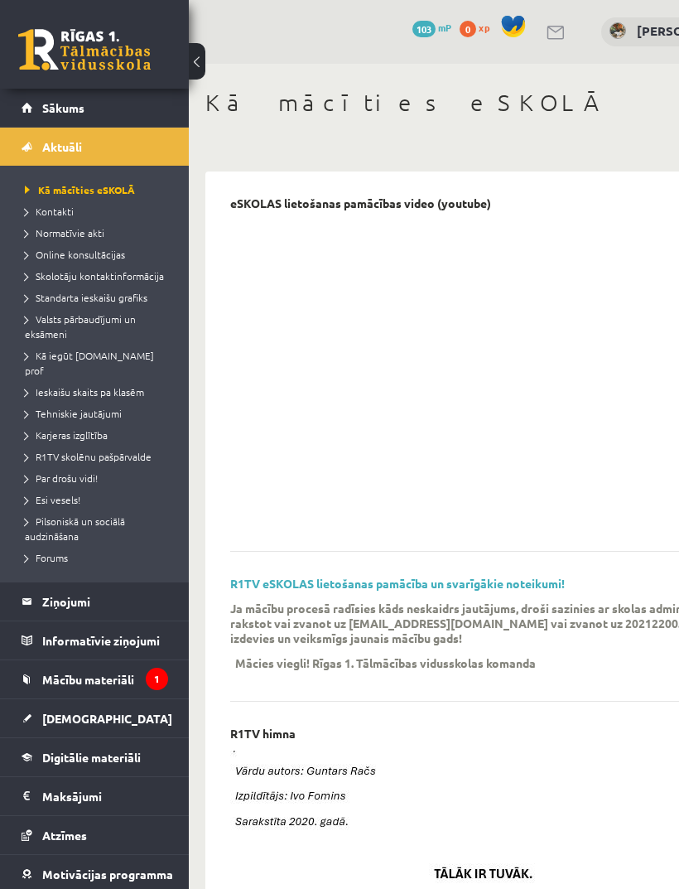
click at [26, 114] on link "Sākums" at bounding box center [95, 108] width 147 height 38
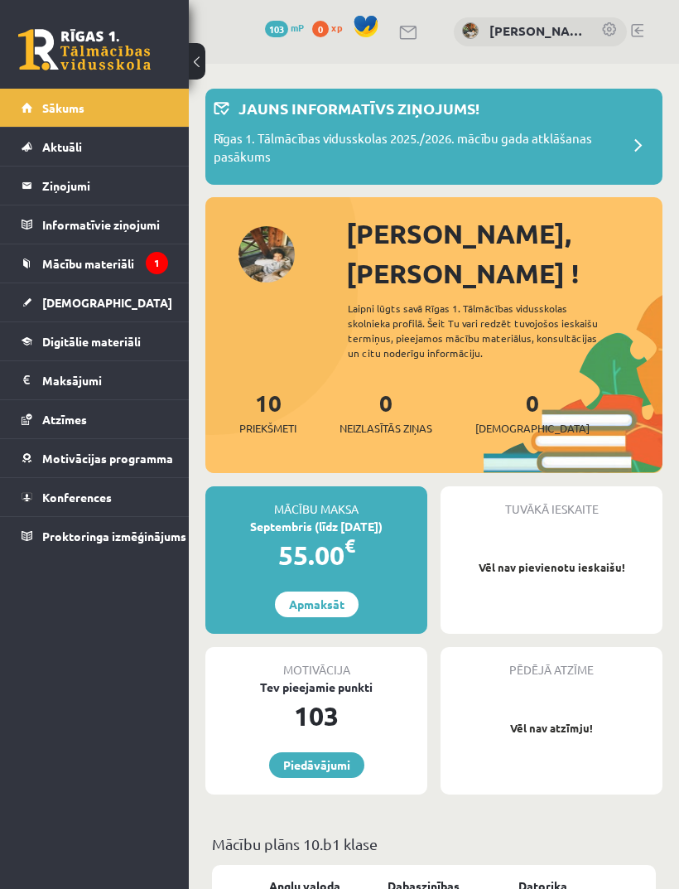
click at [31, 188] on link "Ziņojumi 0" at bounding box center [95, 185] width 147 height 38
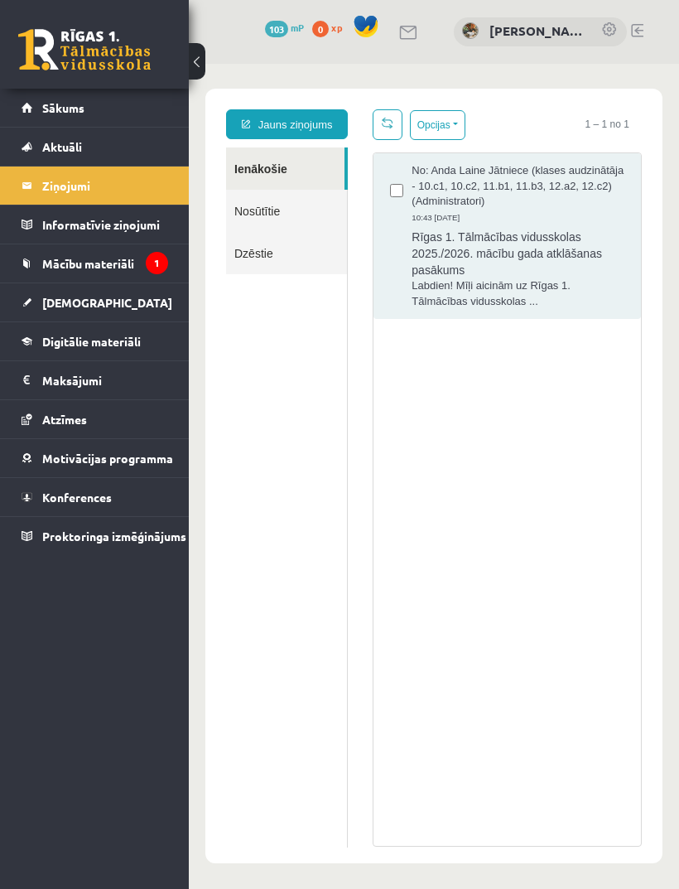
click at [17, 241] on li "Informatīvie ziņojumi 1" at bounding box center [94, 224] width 189 height 39
click at [36, 268] on link "Mācību materiāli" at bounding box center [95, 263] width 147 height 38
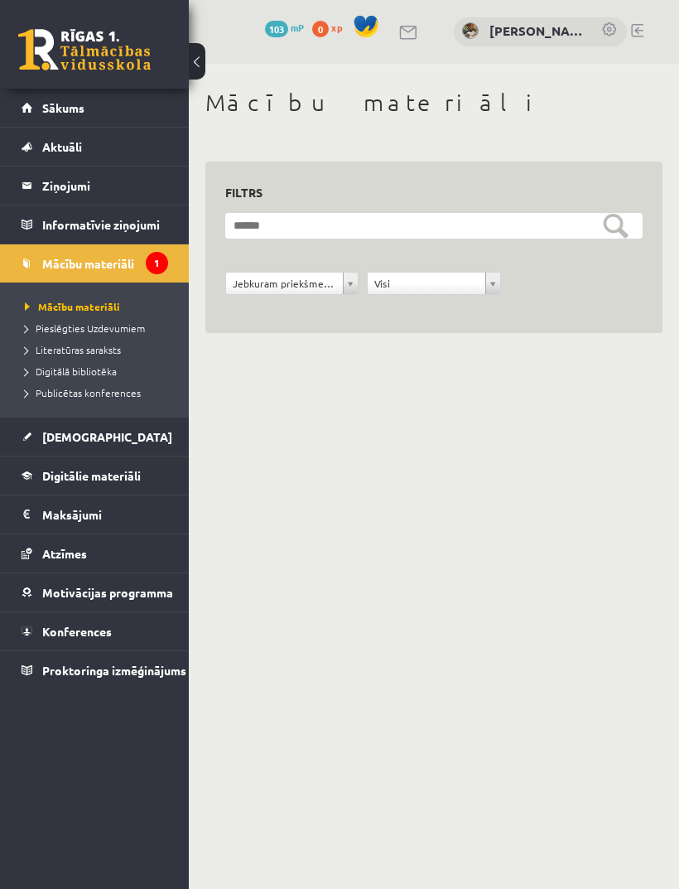
click at [34, 328] on span "Pieslēgties Uzdevumiem" at bounding box center [85, 327] width 120 height 13
click at [89, 300] on span "Mācību materiāli" at bounding box center [67, 306] width 84 height 13
click at [51, 355] on link "Literatūras saraksts" at bounding box center [98, 349] width 147 height 15
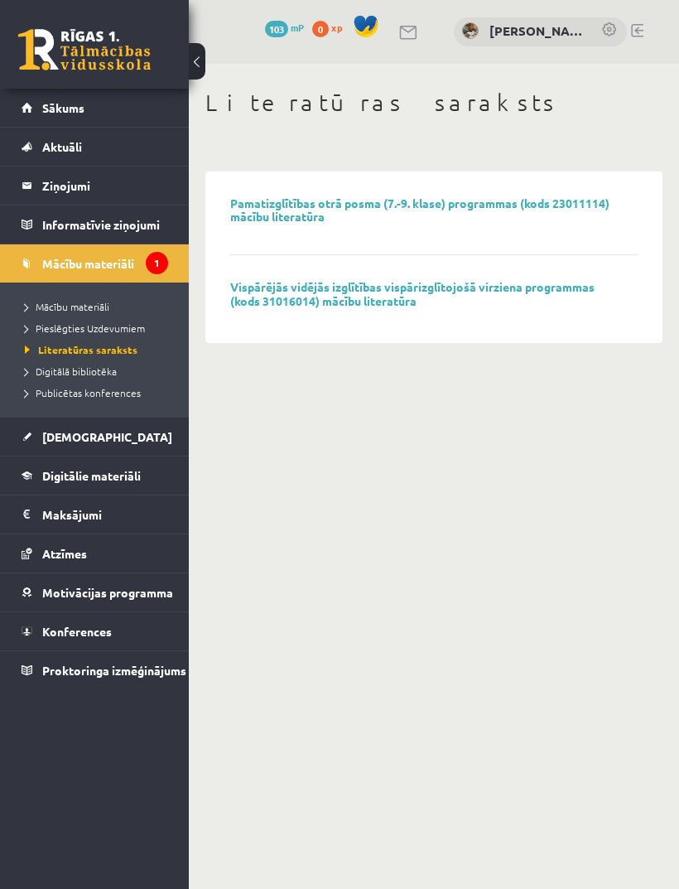
click at [51, 375] on span "Digitālā bibliotēka" at bounding box center [71, 370] width 92 height 13
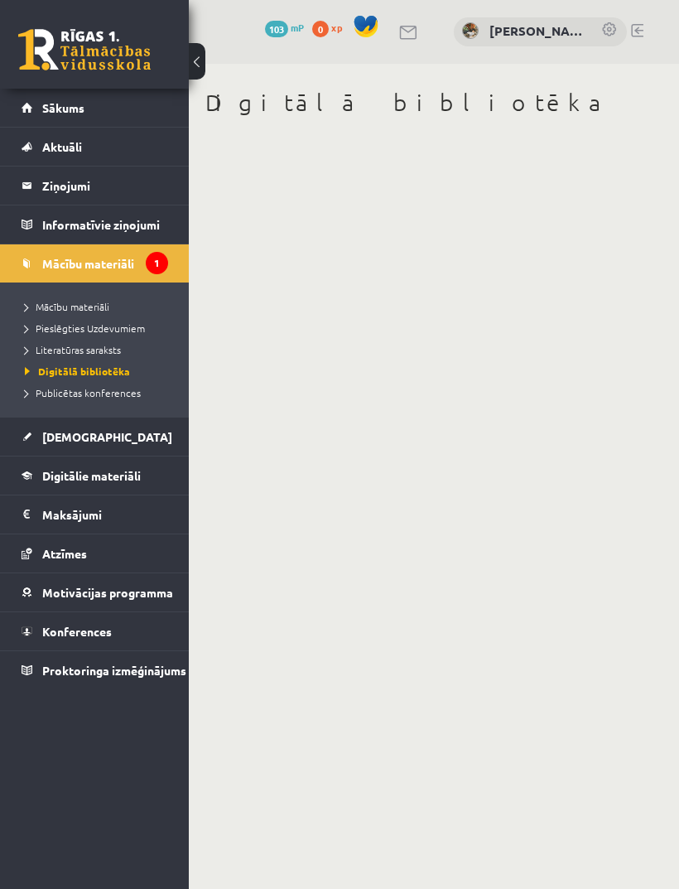
click at [50, 398] on span "Publicētas konferences" at bounding box center [83, 392] width 116 height 13
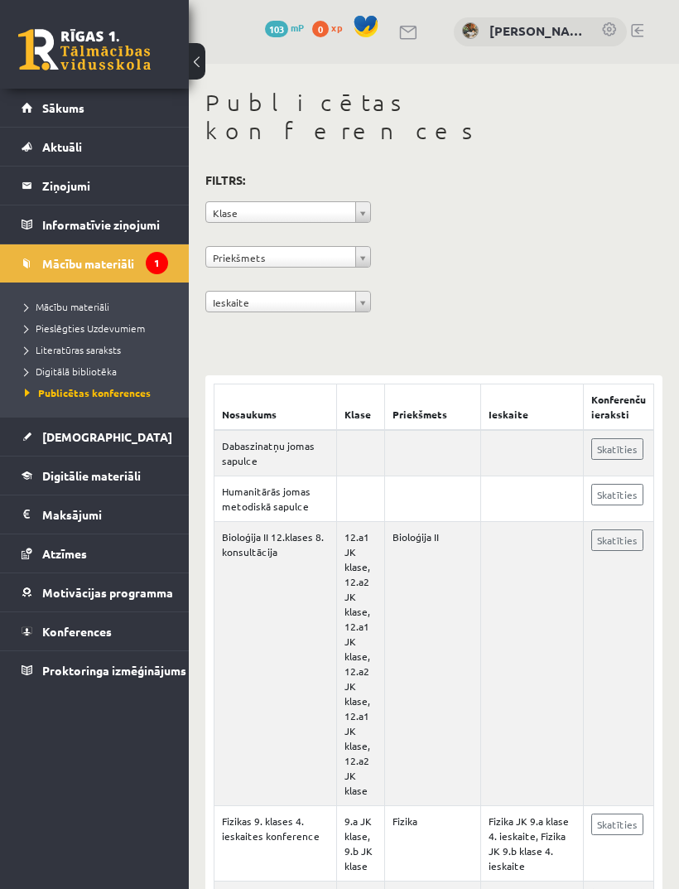
click at [46, 265] on span "Mācību materiāli" at bounding box center [88, 263] width 92 height 15
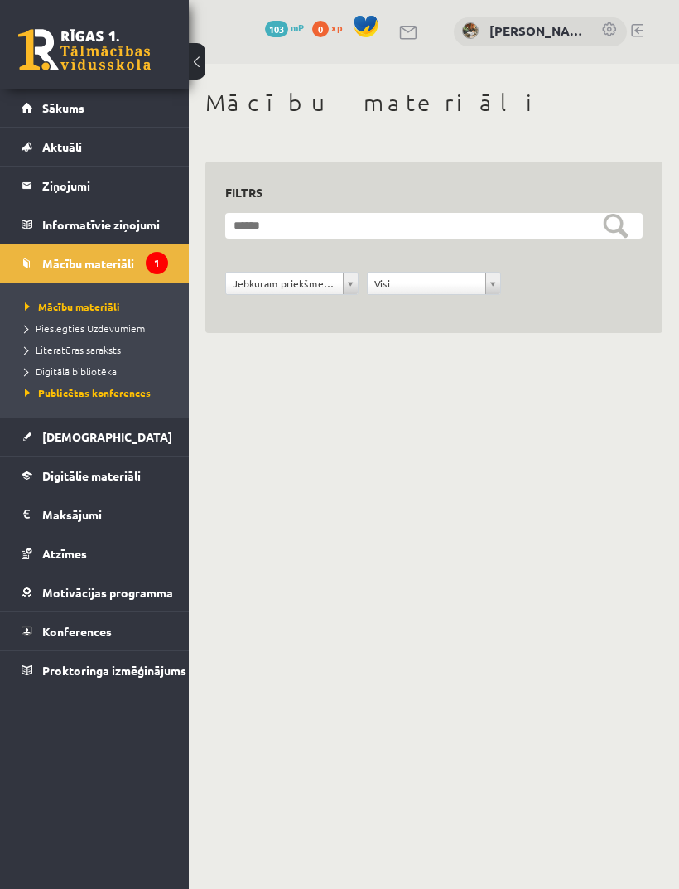
click at [14, 257] on li "Mācību materiāli Mācību materiāli Pieslēgties Uzdevumiem Literatūras saraksts D…" at bounding box center [94, 330] width 189 height 173
click at [176, 268] on li "Mācību materiāli Mācību materiāli Pieslēgties Uzdevumiem Literatūras saraksts D…" at bounding box center [94, 330] width 189 height 173
click at [60, 317] on li "Pieslēgties Uzdevumiem" at bounding box center [98, 328] width 147 height 22
click at [26, 246] on link "Mācību materiāli" at bounding box center [95, 263] width 147 height 38
click at [65, 219] on legend "Informatīvie ziņojumi 1" at bounding box center [105, 224] width 126 height 38
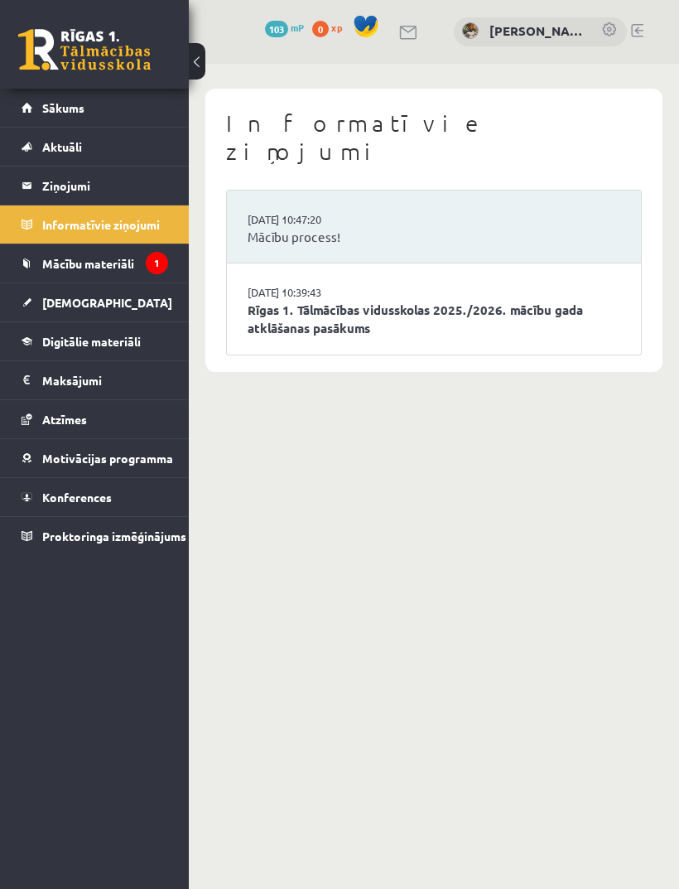
click at [558, 228] on link "Mācību process!" at bounding box center [434, 237] width 373 height 19
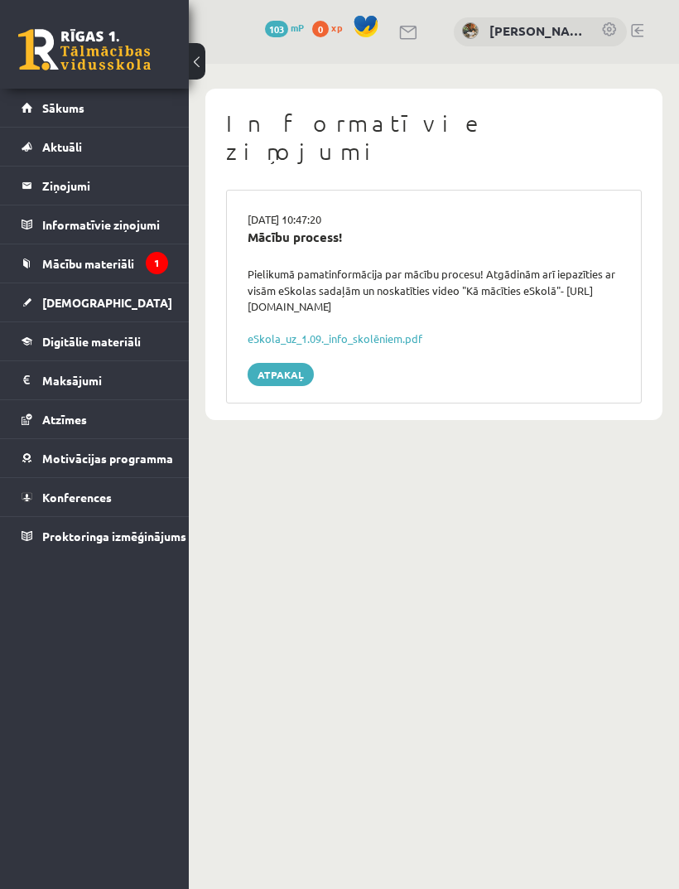
click at [256, 331] on link "eSkola_uz_1.09._info_skolēniem.pdf" at bounding box center [335, 338] width 175 height 14
click at [274, 363] on link "Atpakaļ" at bounding box center [281, 374] width 66 height 23
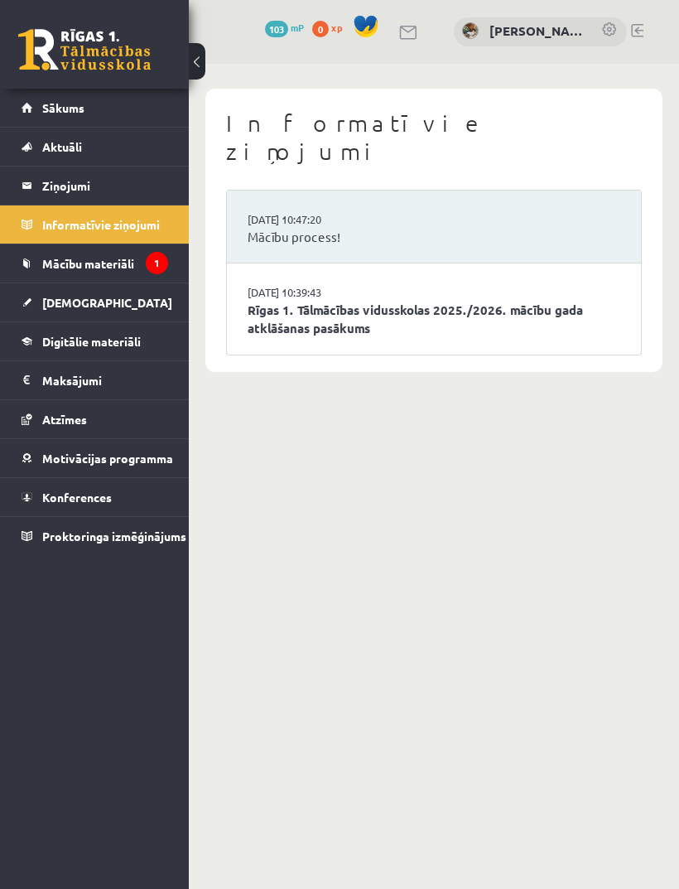
click at [99, 282] on link "Mācību materiāli" at bounding box center [95, 263] width 147 height 38
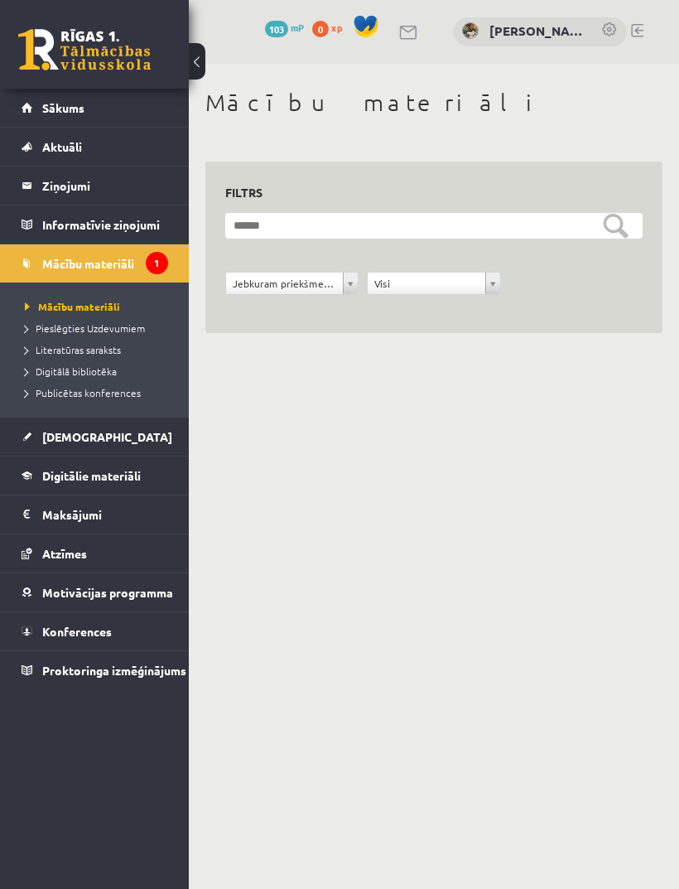
click at [46, 333] on span "Pieslēgties Uzdevumiem" at bounding box center [85, 327] width 120 height 13
click at [41, 349] on span "Literatūras saraksts" at bounding box center [73, 349] width 96 height 13
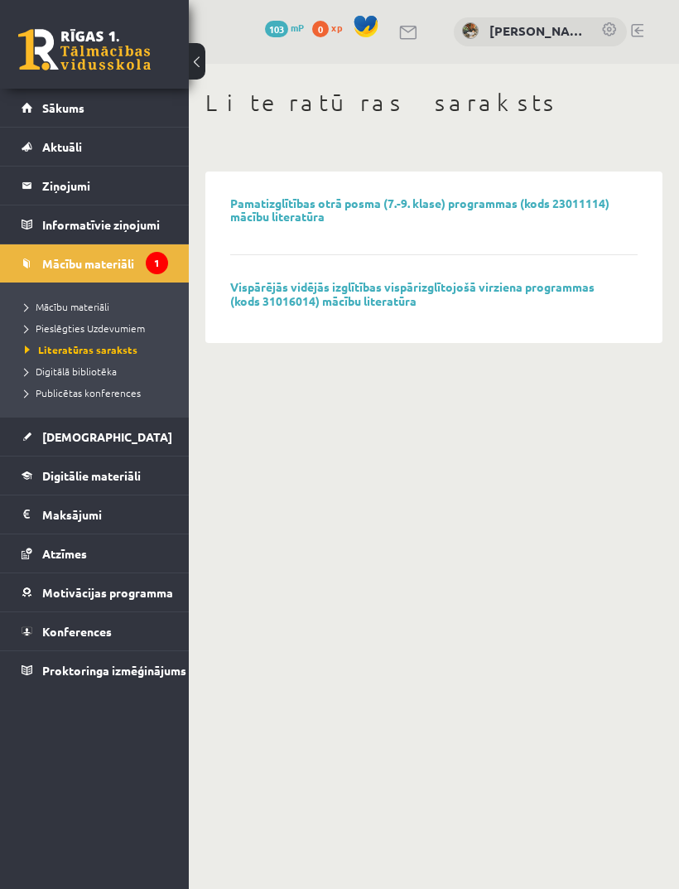
click at [43, 373] on span "Digitālā bibliotēka" at bounding box center [71, 370] width 92 height 13
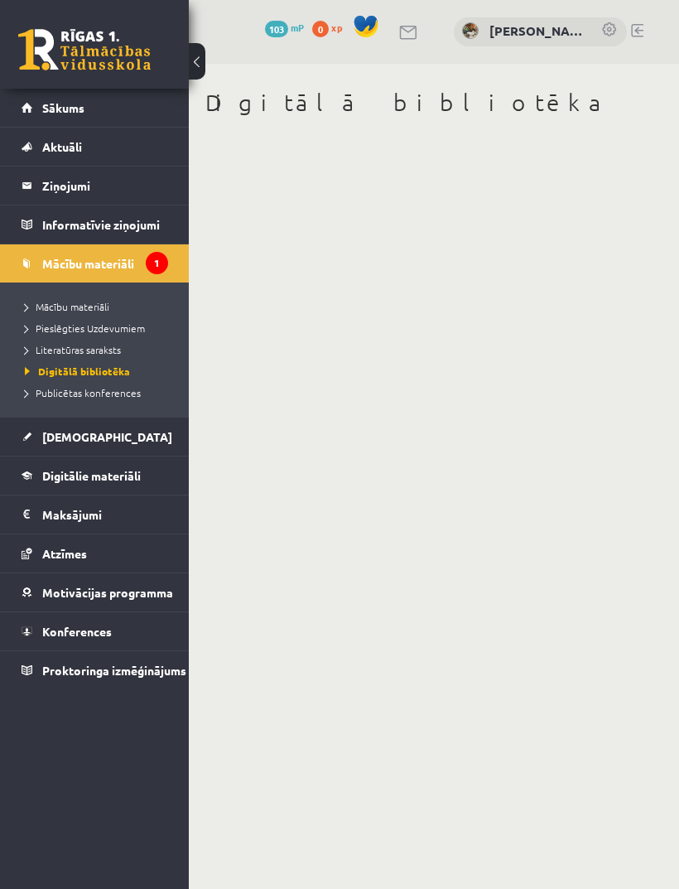
click at [36, 124] on link "Sākums" at bounding box center [95, 108] width 147 height 38
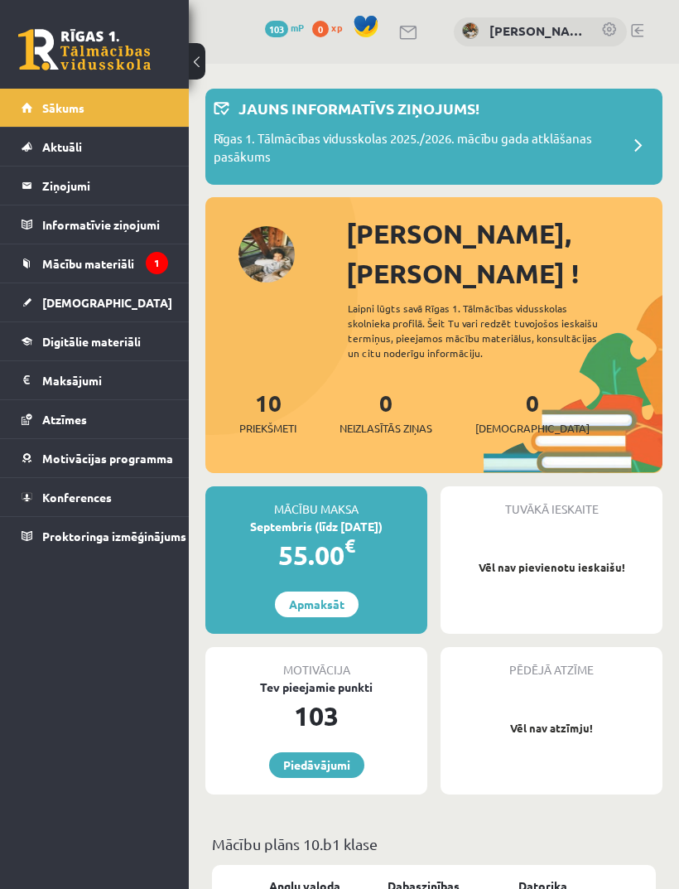
click at [43, 154] on link "Aktuāli" at bounding box center [95, 147] width 147 height 38
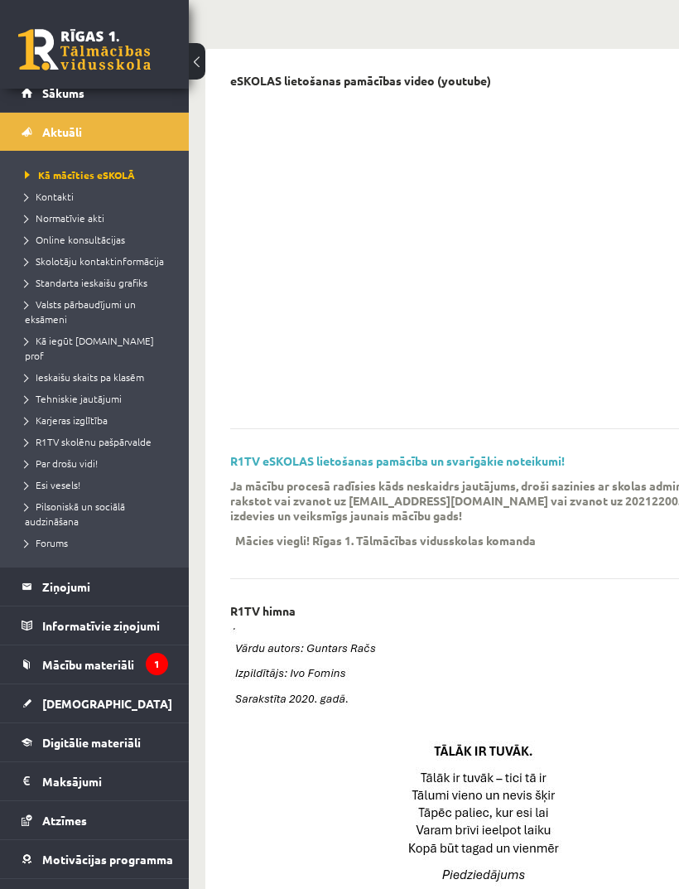
scroll to position [14, 0]
click at [50, 436] on span "R1TV skolēnu pašpārvalde" at bounding box center [88, 442] width 127 height 13
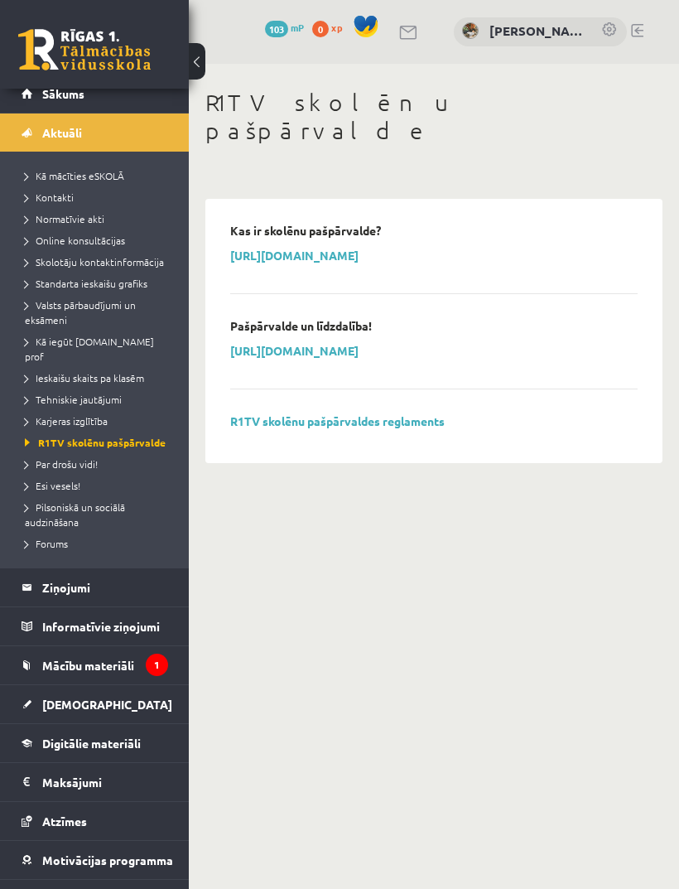
click at [84, 575] on legend "Ziņojumi 0" at bounding box center [105, 587] width 126 height 38
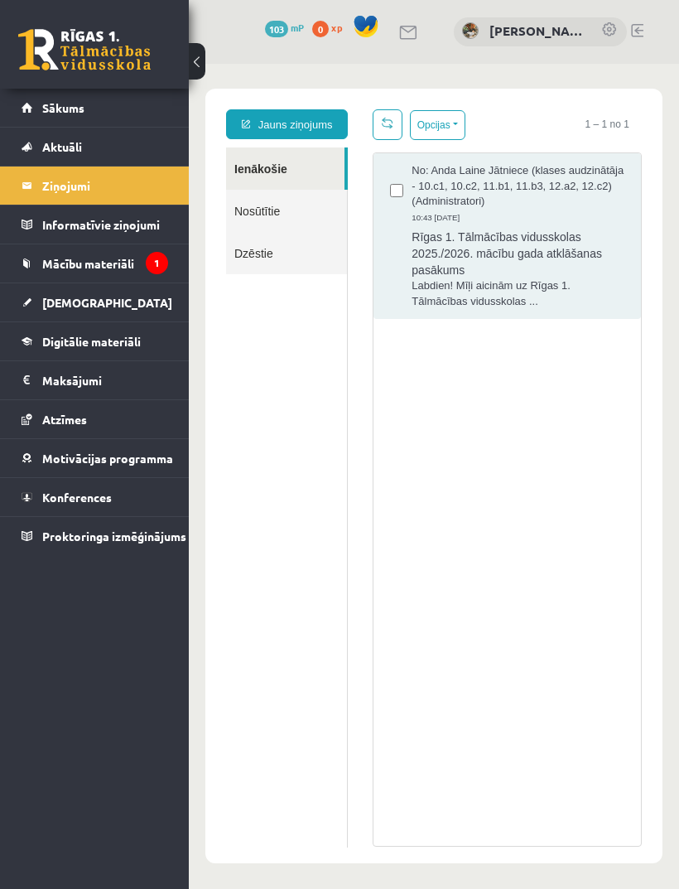
click at [35, 227] on link "Informatīvie ziņojumi 1" at bounding box center [95, 224] width 147 height 38
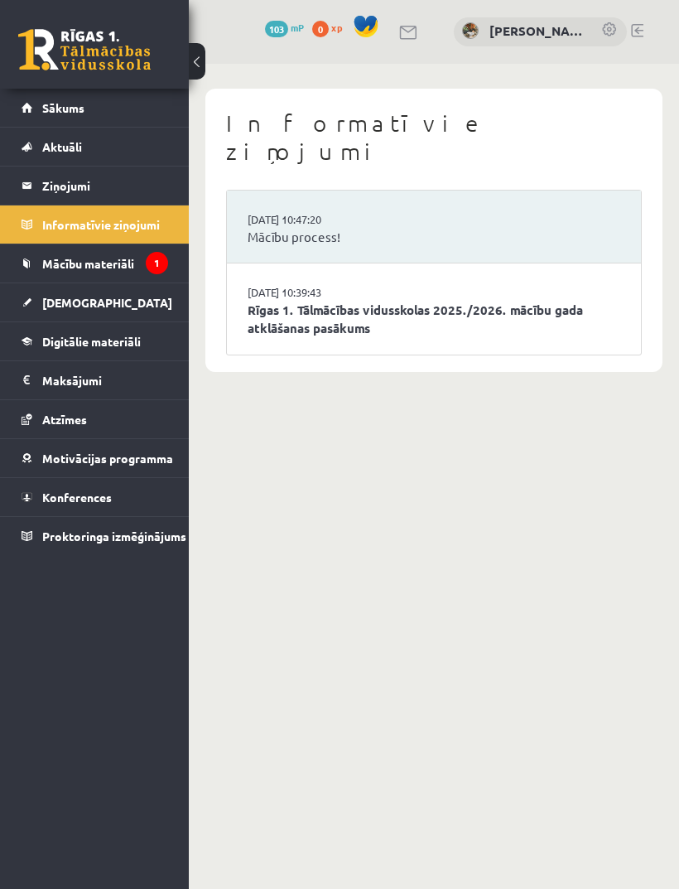
click at [44, 302] on span "[DEMOGRAPHIC_DATA]" at bounding box center [107, 302] width 130 height 15
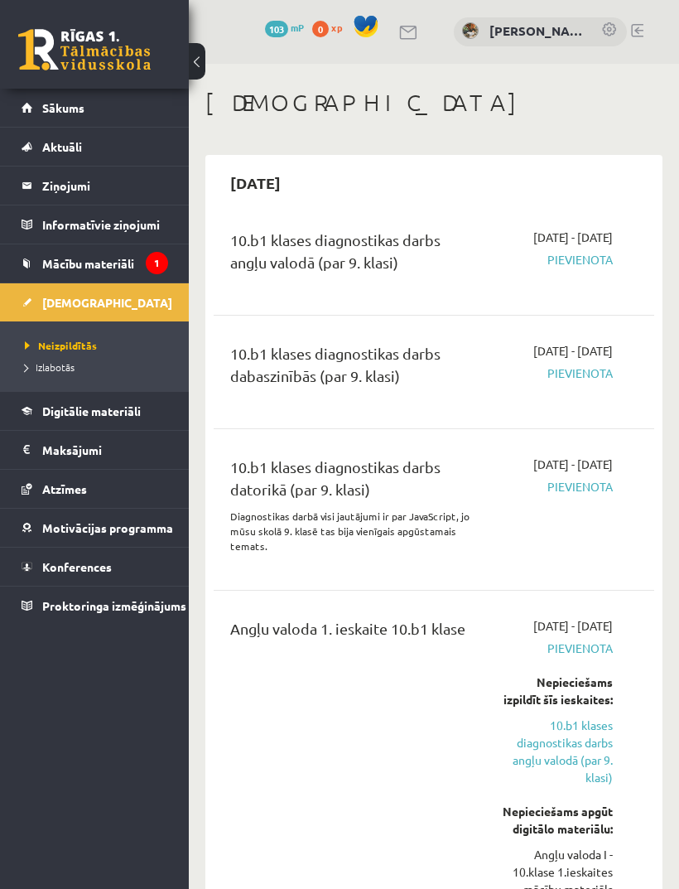
click at [573, 268] on span "Pievienota" at bounding box center [557, 259] width 111 height 17
click at [533, 246] on span "[DATE] - [DATE]" at bounding box center [573, 237] width 80 height 17
click at [270, 247] on div "10.b1 klases diagnostikas darbs angļu valodā (par 9. klasi)" at bounding box center [353, 255] width 247 height 53
click at [293, 260] on div "10.b1 klases diagnostikas darbs angļu valodā (par 9. klasi)" at bounding box center [353, 255] width 247 height 53
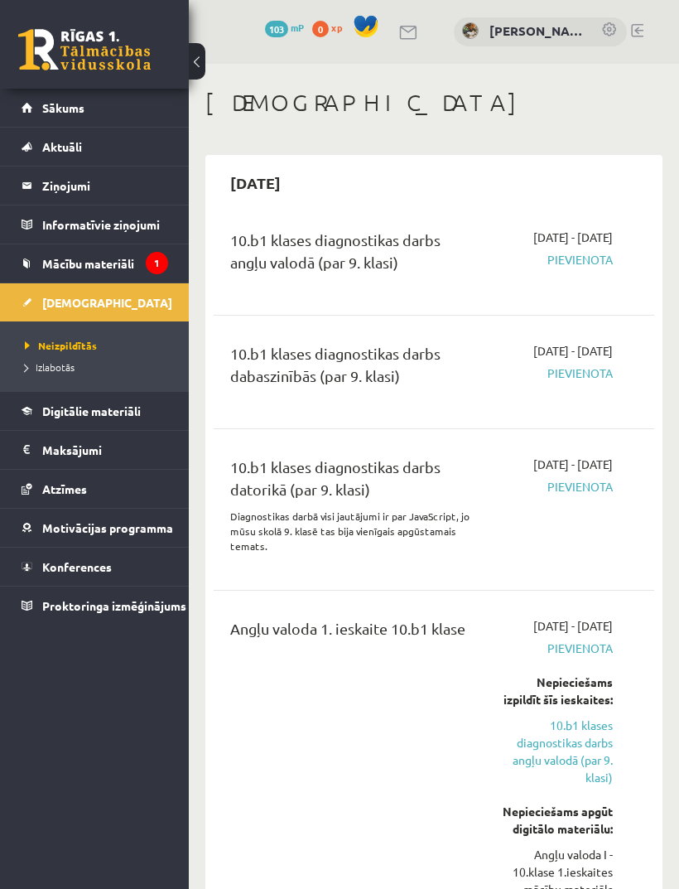
click at [274, 260] on div "10.b1 klases diagnostikas darbs angļu valodā (par 9. klasi)" at bounding box center [353, 255] width 247 height 53
click at [263, 258] on div "10.b1 klases diagnostikas darbs angļu valodā (par 9. klasi)" at bounding box center [353, 255] width 247 height 53
click at [391, 395] on div "10.b1 klases diagnostikas darbs dabaszinībās (par 9. klasi)" at bounding box center [353, 368] width 247 height 53
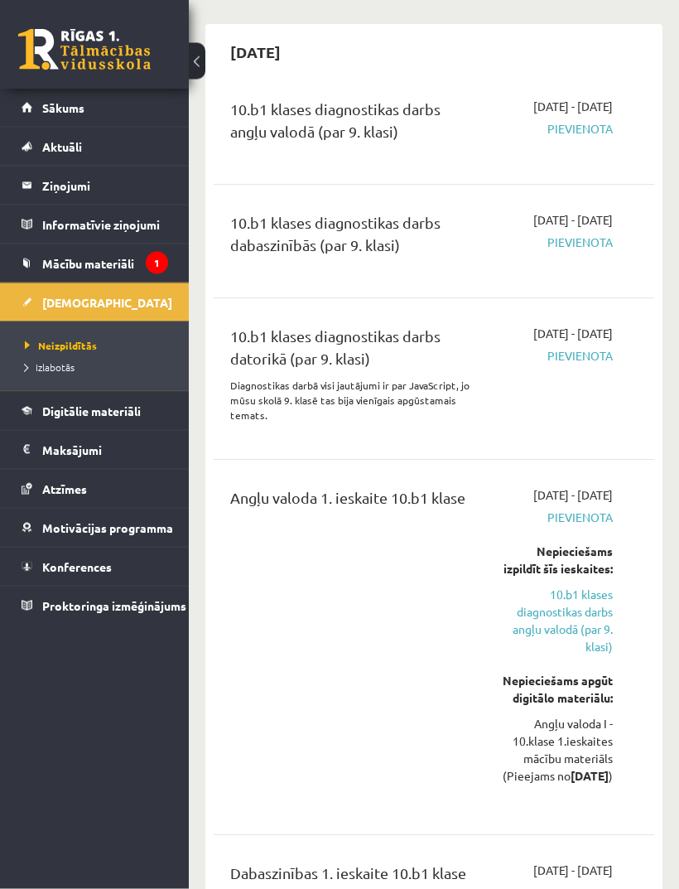
scroll to position [151, 0]
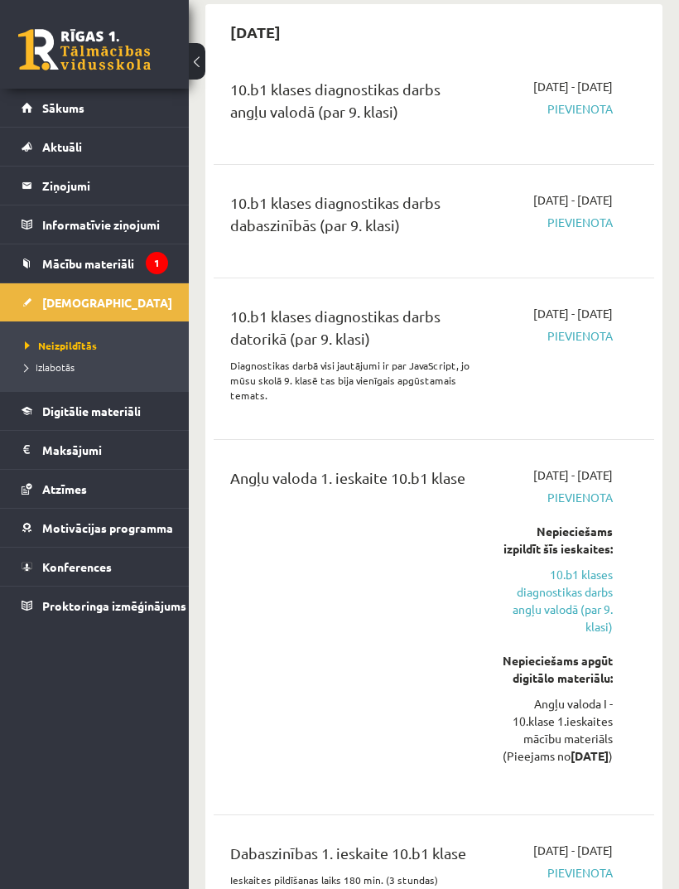
click at [569, 345] on span "Pievienota" at bounding box center [557, 335] width 111 height 17
click at [566, 378] on div "[DATE] - [DATE] [GEOGRAPHIC_DATA]" at bounding box center [558, 359] width 136 height 108
click at [615, 409] on div "[DATE] - [DATE] [GEOGRAPHIC_DATA]" at bounding box center [558, 359] width 136 height 108
click at [609, 412] on div "[DATE] - [DATE] [GEOGRAPHIC_DATA]" at bounding box center [558, 359] width 136 height 108
click at [614, 393] on div "[DATE] - [DATE] [GEOGRAPHIC_DATA]" at bounding box center [558, 359] width 136 height 108
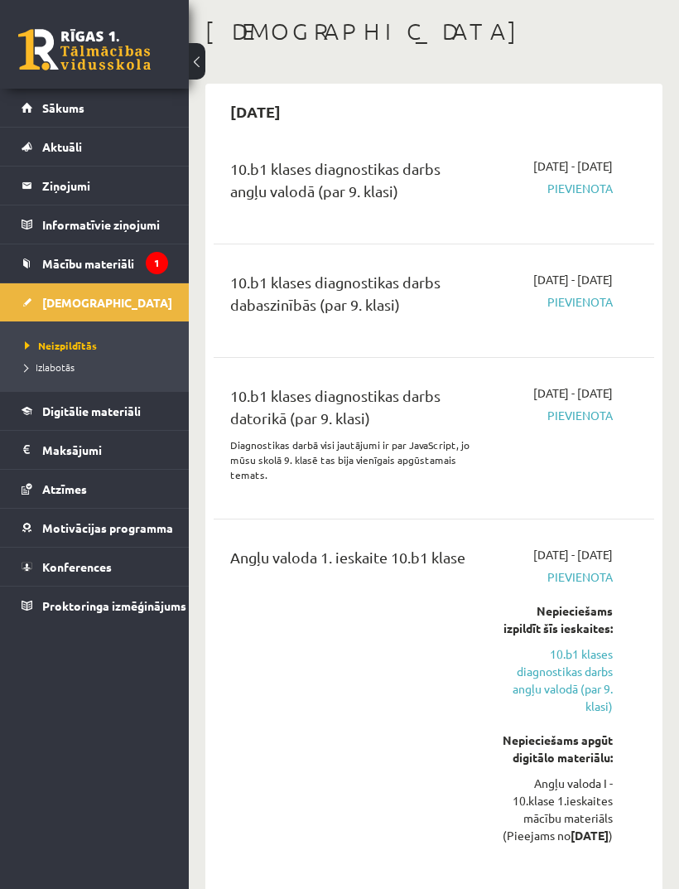
scroll to position [0, 0]
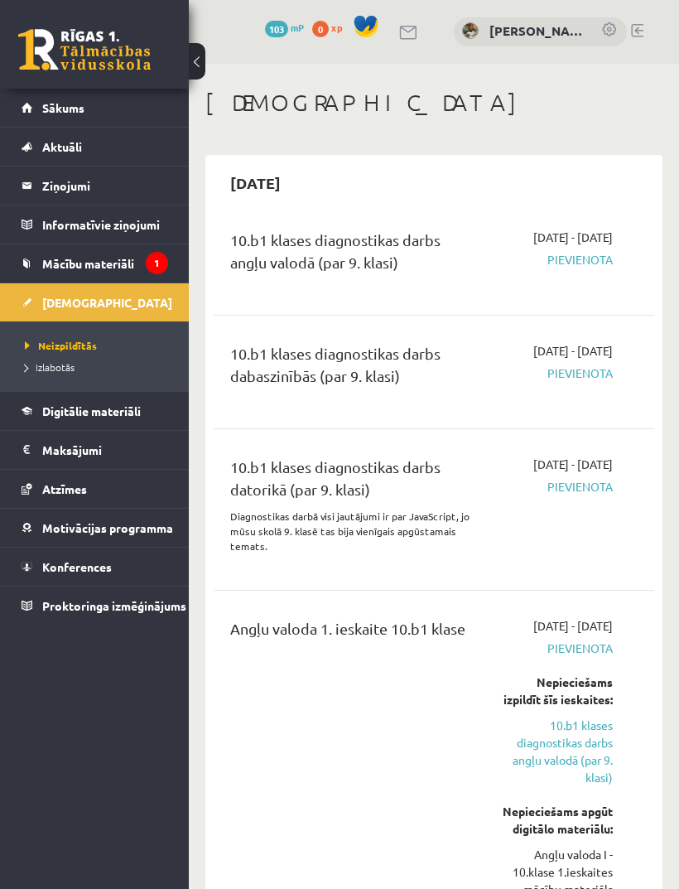
click at [604, 382] on span "Pievienota" at bounding box center [557, 372] width 111 height 17
click at [585, 382] on span "Pievienota" at bounding box center [557, 372] width 111 height 17
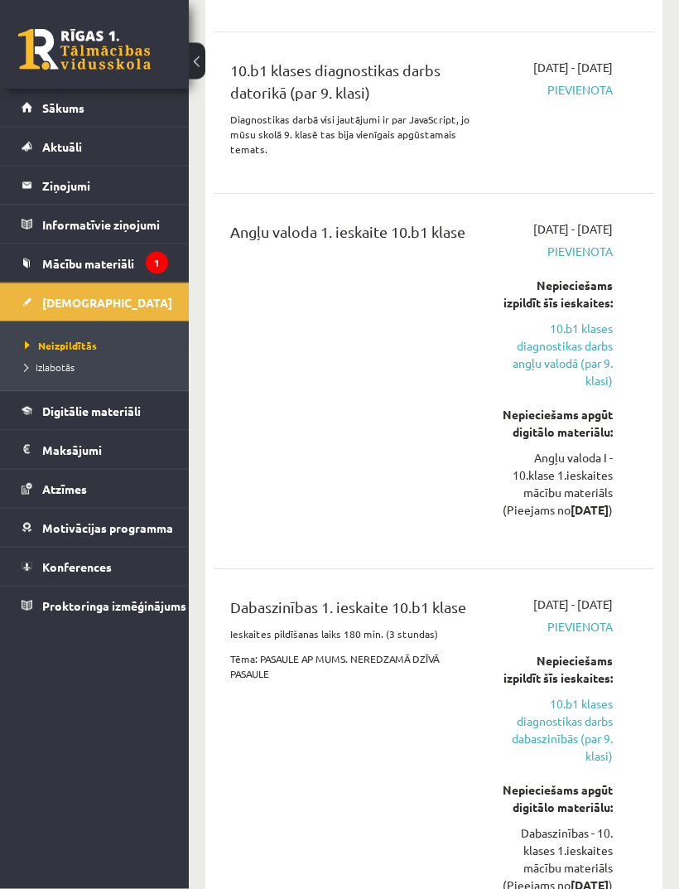
scroll to position [398, 0]
click at [592, 388] on link "10.b1 klases diagnostikas darbs angļu valodā (par 9. klasi)" at bounding box center [557, 354] width 111 height 70
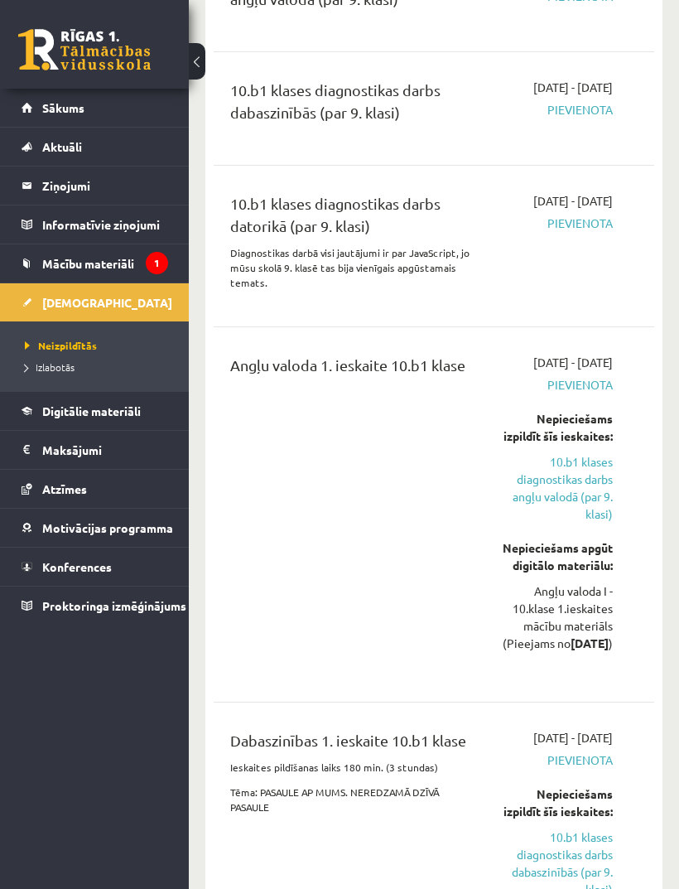
scroll to position [264, 0]
click at [595, 522] on link "10.b1 klases diagnostikas darbs angļu valodā (par 9. klasi)" at bounding box center [557, 487] width 111 height 70
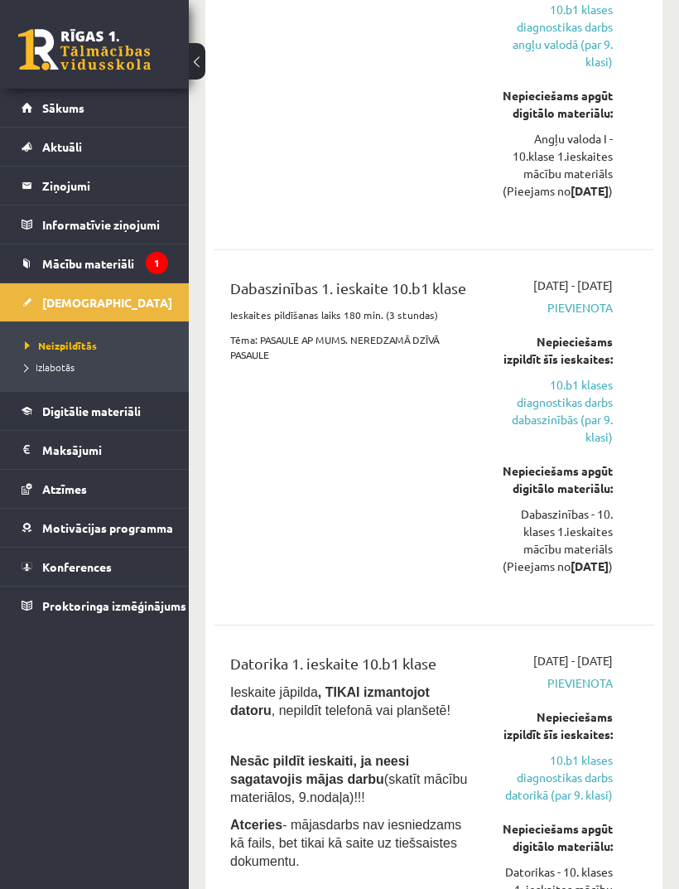
click at [600, 446] on link "10.b1 klases diagnostikas darbs dabaszinībās (par 9. klasi)" at bounding box center [557, 411] width 111 height 70
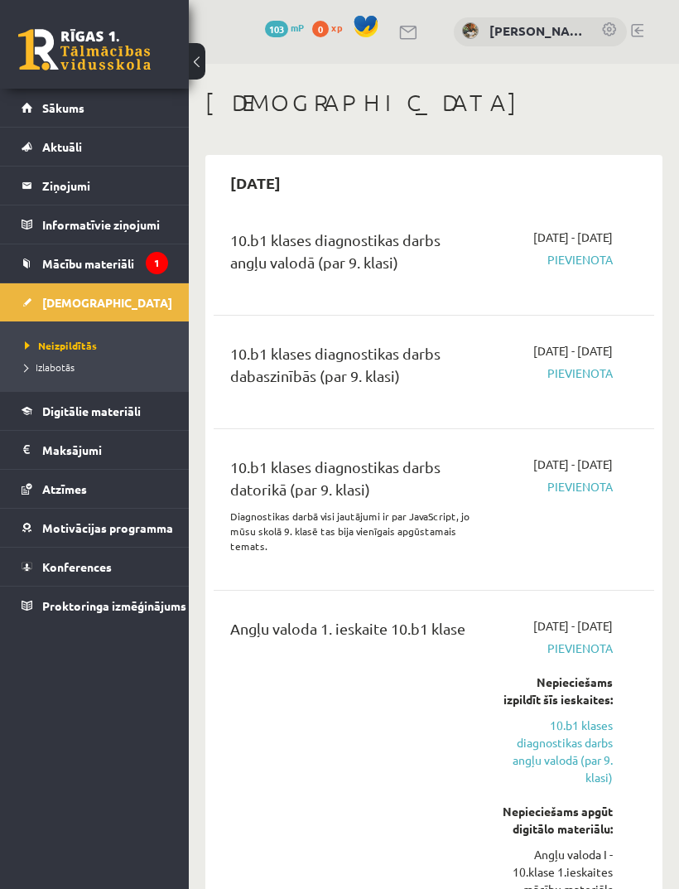
click at [58, 419] on link "Digitālie materiāli" at bounding box center [95, 411] width 147 height 38
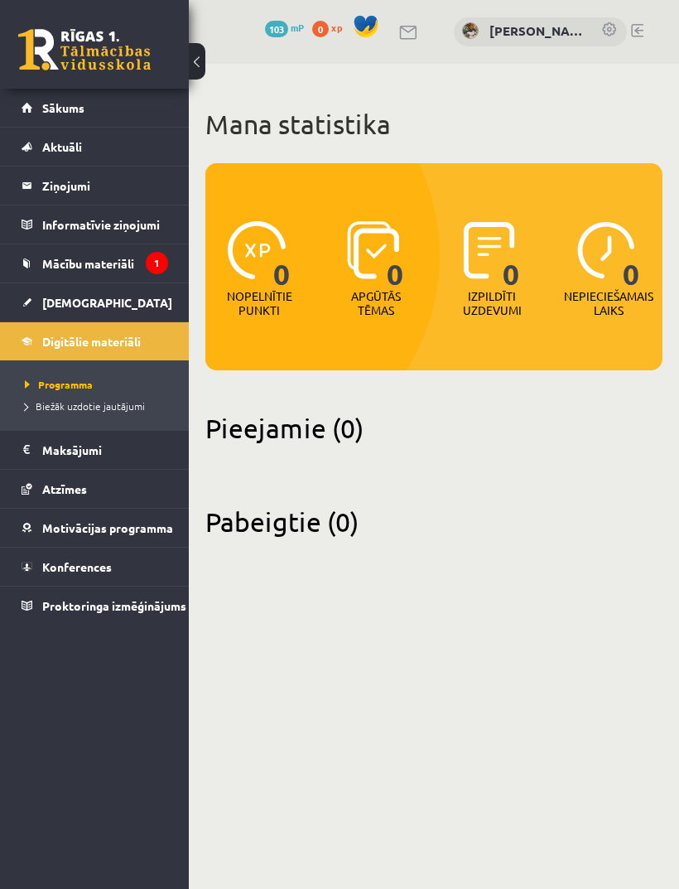
click at [35, 412] on link "Biežāk uzdotie jautājumi" at bounding box center [98, 405] width 147 height 15
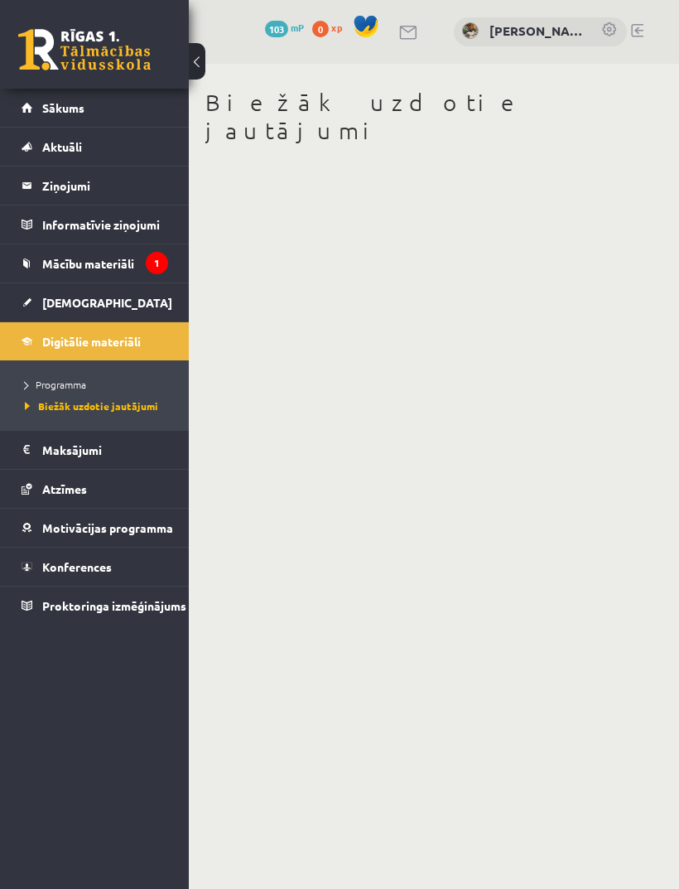
click at [57, 461] on legend "Maksājumi 0" at bounding box center [105, 450] width 126 height 38
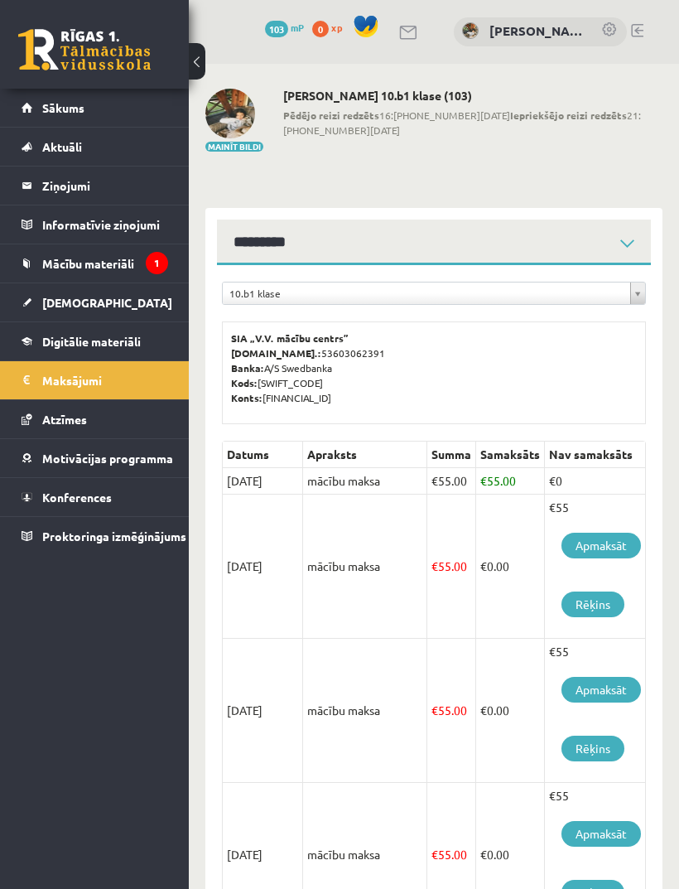
click at [36, 434] on link "Atzīmes" at bounding box center [95, 419] width 147 height 38
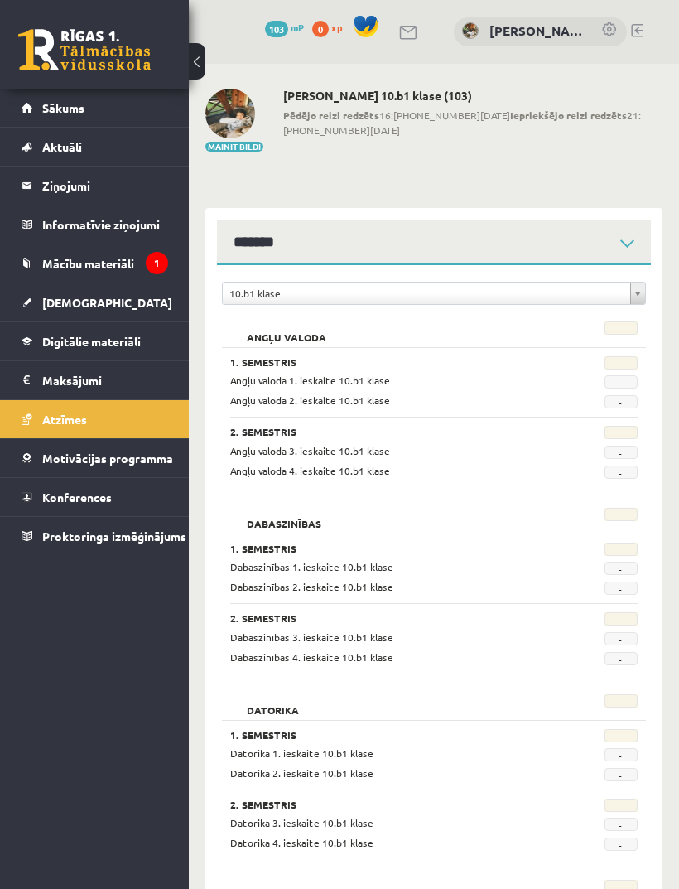
click at [69, 485] on link "Konferences" at bounding box center [95, 497] width 147 height 38
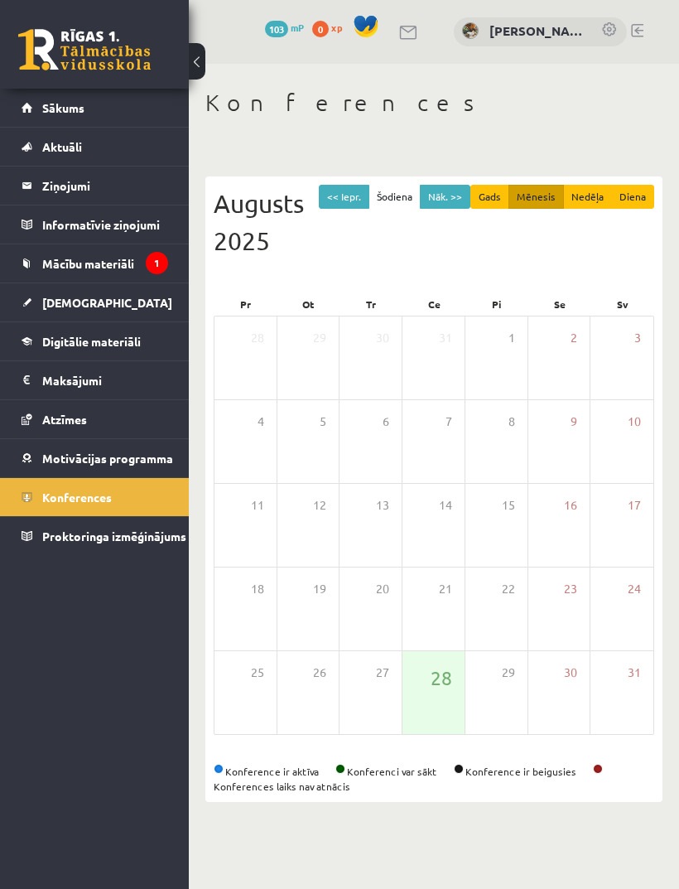
click at [84, 541] on span "Proktoringa izmēģinājums" at bounding box center [114, 535] width 144 height 15
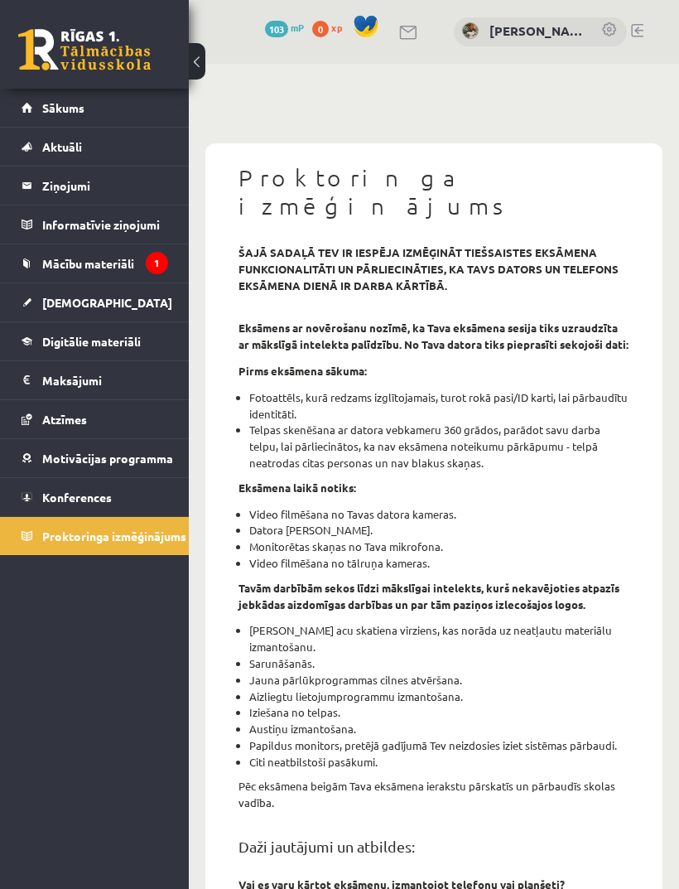
click at [70, 504] on link "Konferences" at bounding box center [95, 497] width 147 height 38
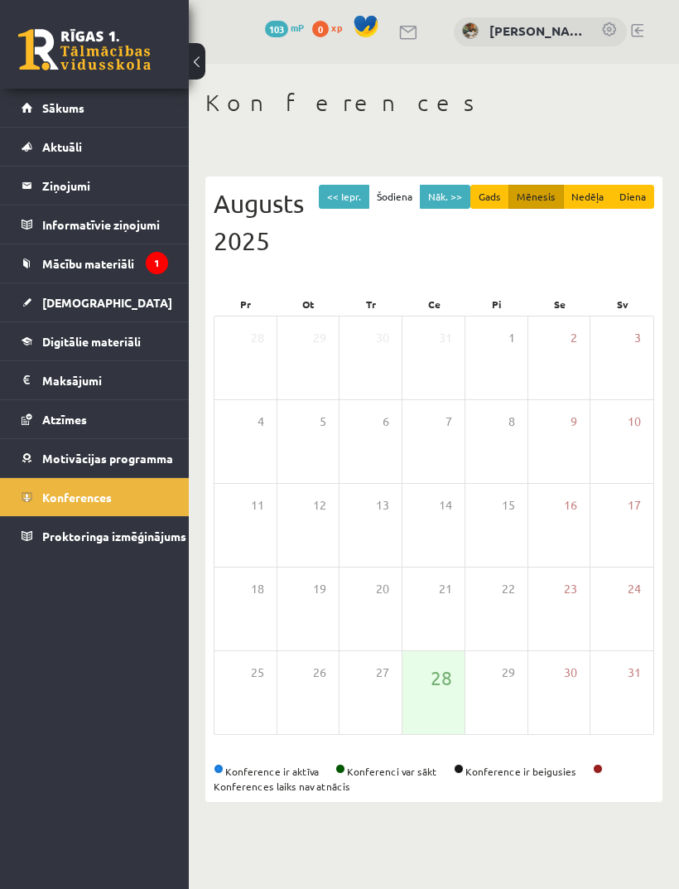
click at [453, 200] on button "Nāk. >>" at bounding box center [445, 197] width 51 height 24
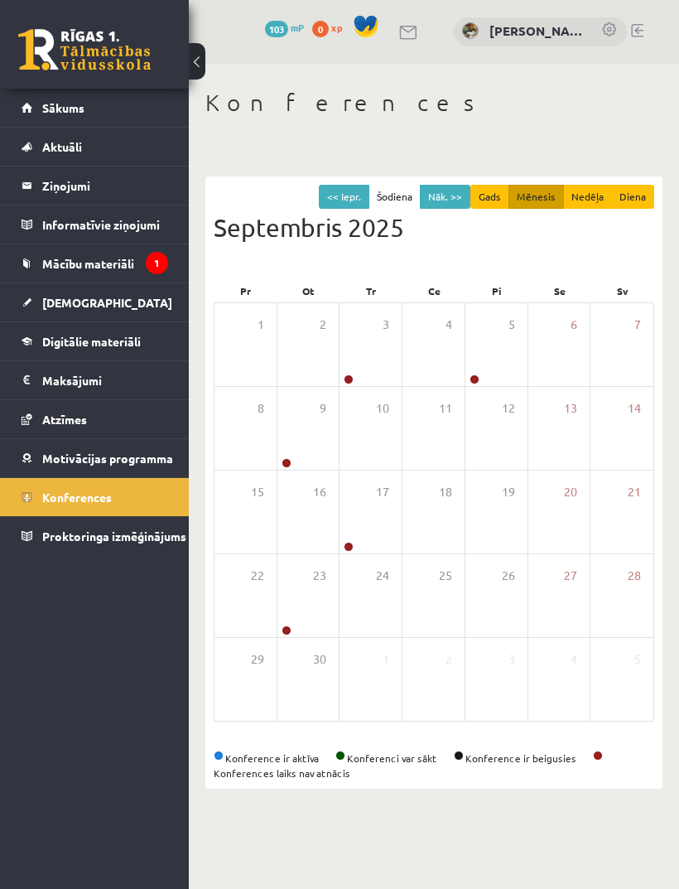
click at [52, 269] on span "Mācību materiāli" at bounding box center [88, 263] width 92 height 15
